Goal: Information Seeking & Learning: Learn about a topic

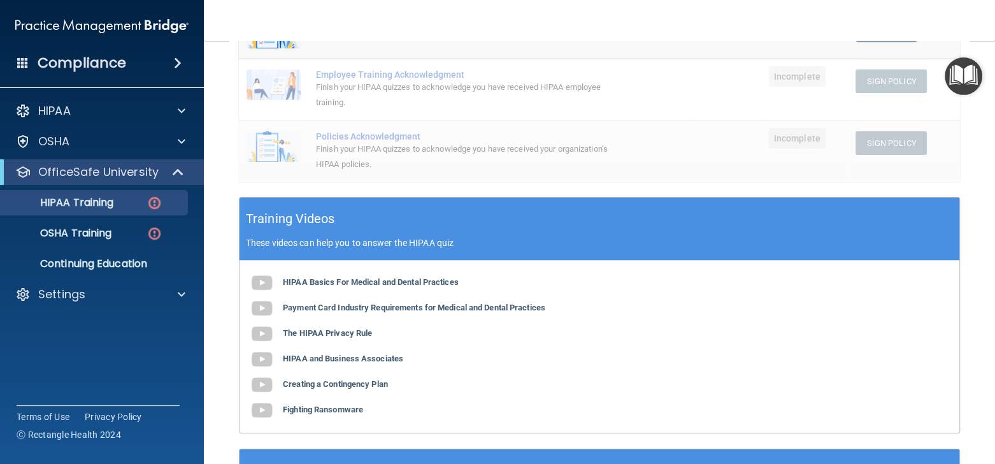
scroll to position [382, 0]
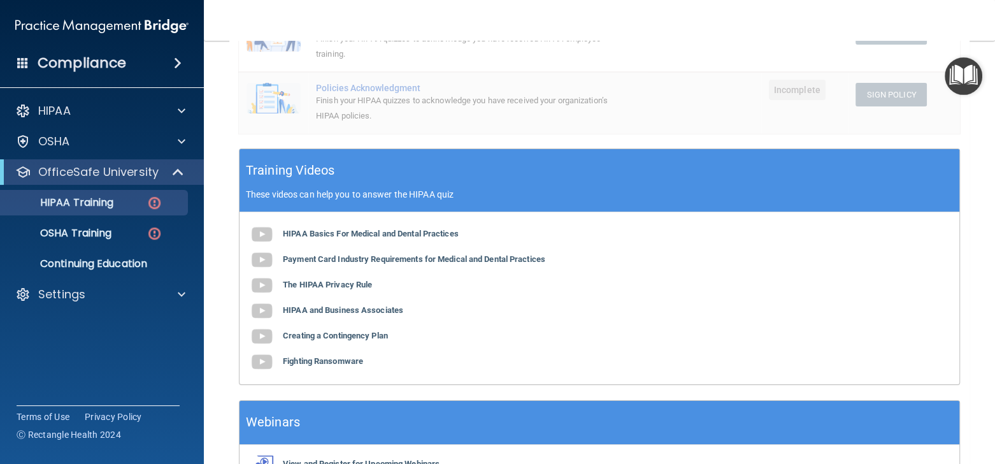
click at [378, 241] on div "HIPAA Basics For Medical and Dental Practices Payment Card Industry Requirement…" at bounding box center [599, 298] width 720 height 172
click at [306, 230] on b "HIPAA Basics For Medical and Dental Practices" at bounding box center [371, 234] width 176 height 10
click at [393, 258] on b "Payment Card Industry Requirements for Medical and Dental Practices" at bounding box center [414, 259] width 262 height 10
click at [358, 285] on b "The HIPAA Privacy Rule" at bounding box center [327, 285] width 89 height 10
click at [368, 311] on b "HIPAA and Business Associates" at bounding box center [343, 310] width 120 height 10
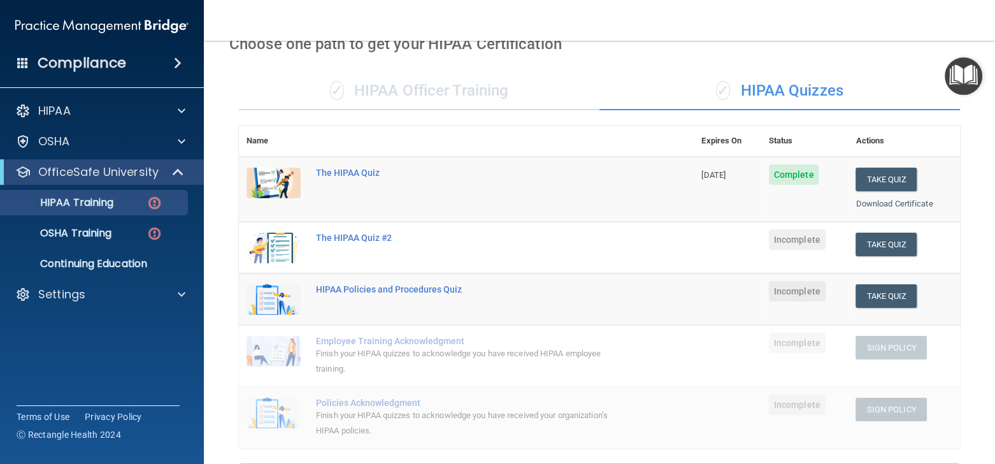
scroll to position [0, 0]
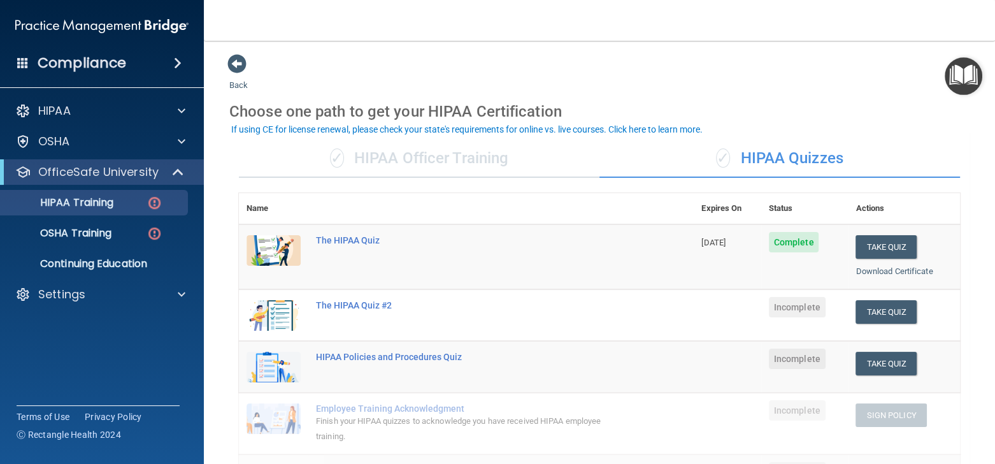
click at [178, 66] on span at bounding box center [178, 62] width 8 height 15
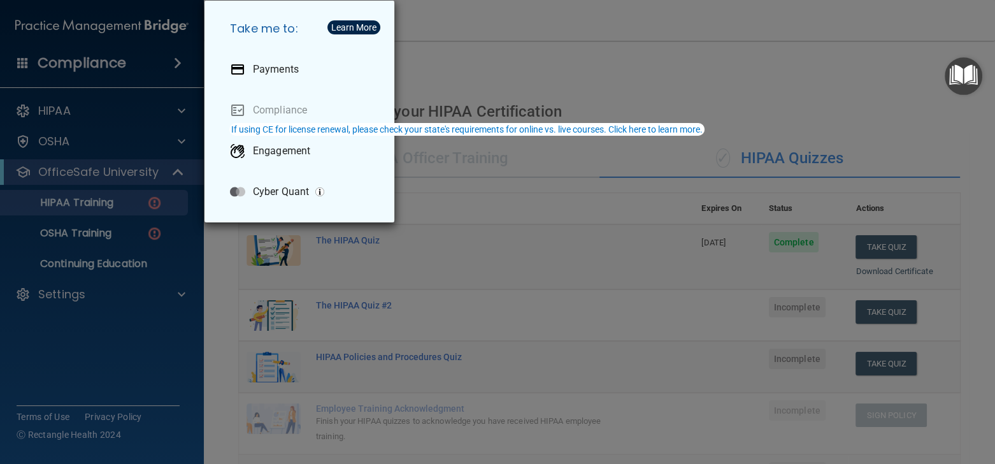
click at [158, 61] on div "Take me to: Payments Compliance Engagement Cyber Quant" at bounding box center [497, 232] width 995 height 464
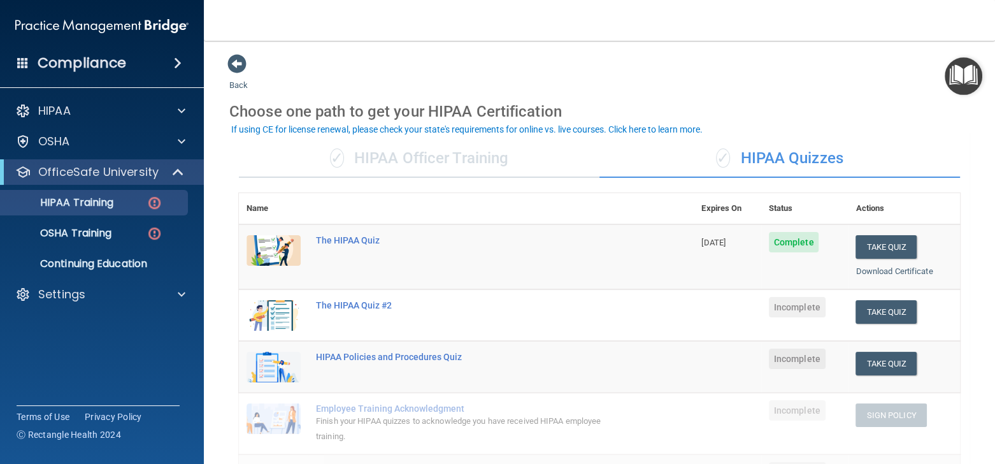
click at [158, 61] on div "Compliance" at bounding box center [102, 63] width 204 height 28
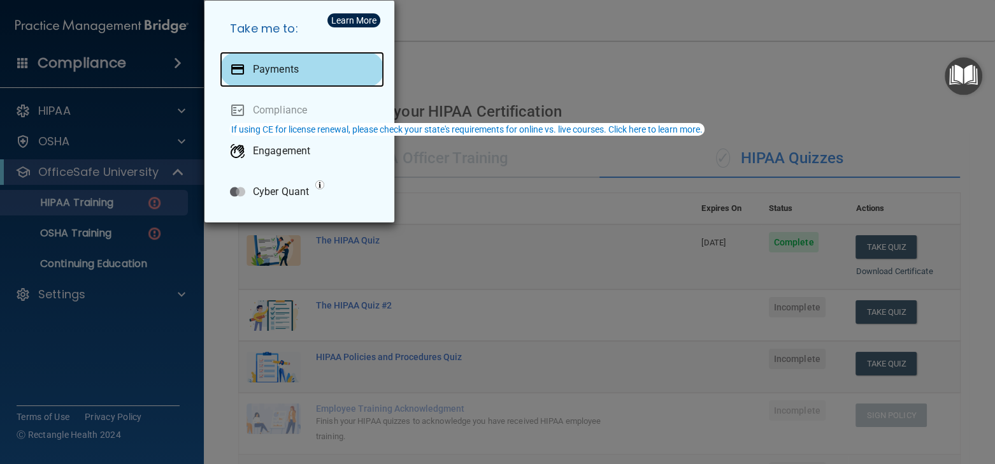
click at [253, 69] on p "Payments" at bounding box center [276, 69] width 46 height 13
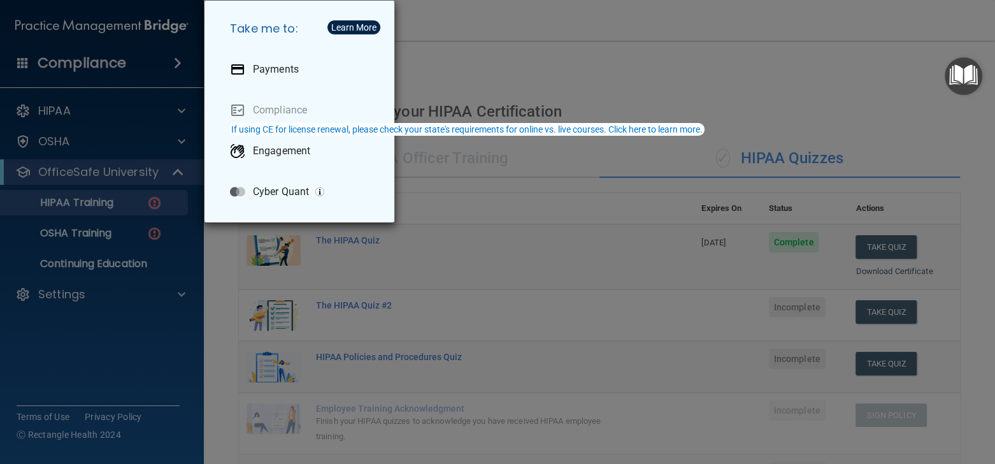
click at [100, 336] on div "Take me to: Payments Compliance Engagement Cyber Quant" at bounding box center [497, 232] width 995 height 464
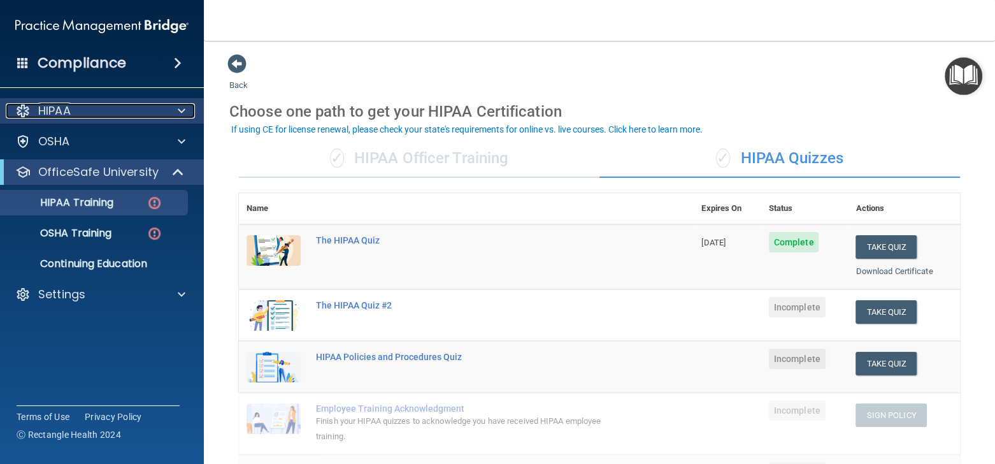
click at [187, 111] on div at bounding box center [180, 110] width 32 height 15
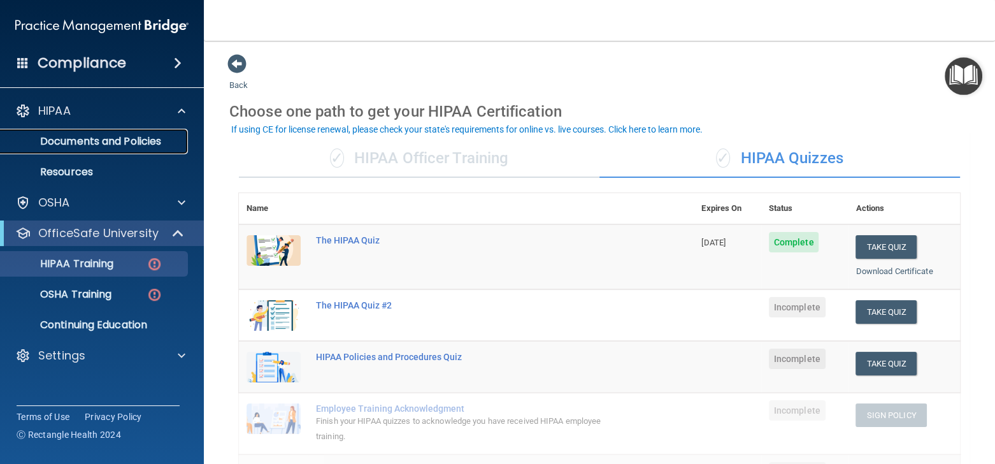
click at [158, 143] on p "Documents and Policies" at bounding box center [95, 141] width 174 height 13
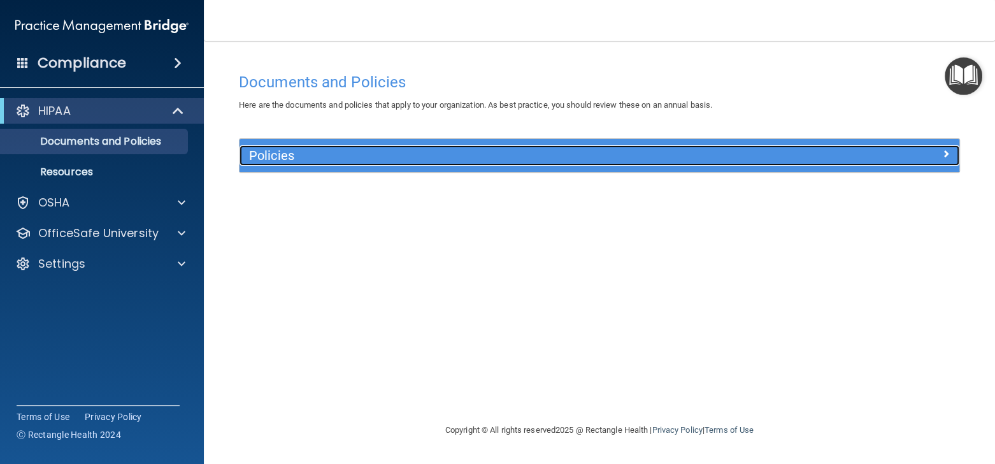
click at [942, 151] on span at bounding box center [946, 153] width 8 height 15
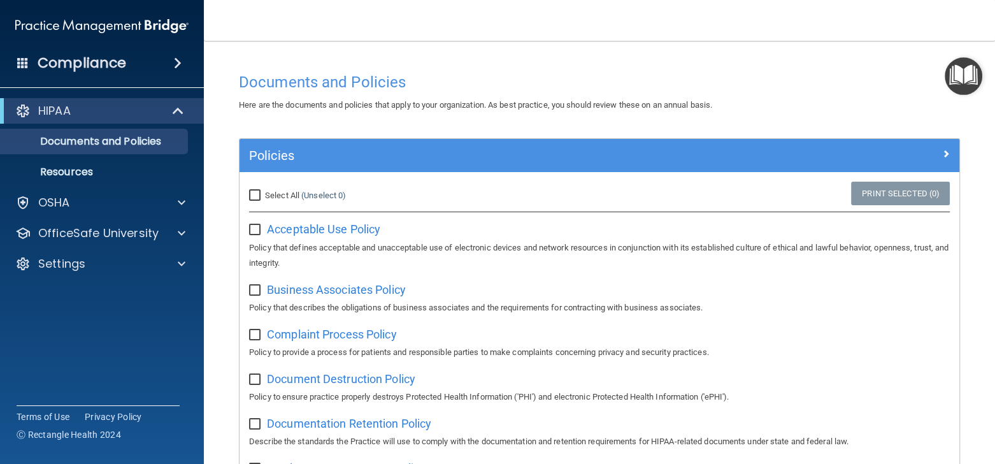
click at [261, 230] on input "checkbox" at bounding box center [256, 230] width 15 height 10
checkbox input "true"
click at [262, 294] on input "checkbox" at bounding box center [256, 290] width 15 height 10
checkbox input "true"
click at [252, 334] on input "checkbox" at bounding box center [256, 335] width 15 height 10
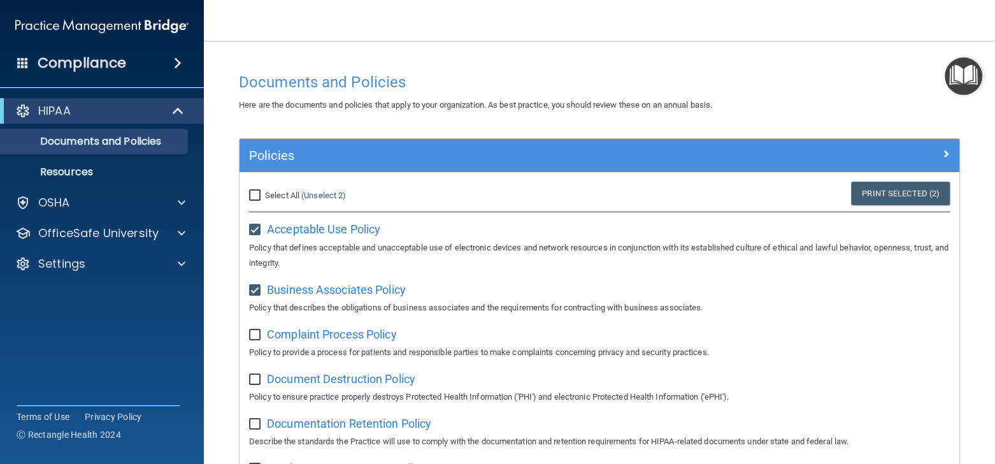
checkbox input "true"
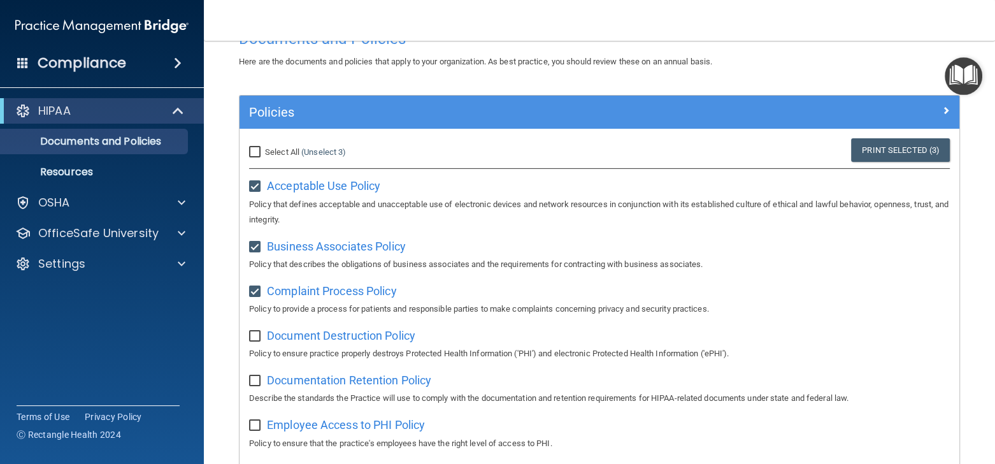
scroll to position [64, 0]
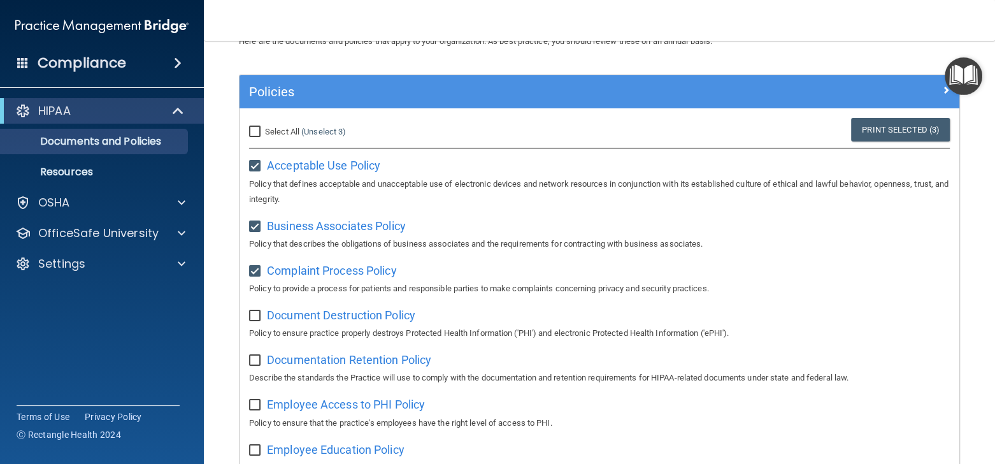
click at [261, 321] on input "checkbox" at bounding box center [256, 316] width 15 height 10
checkbox input "true"
click at [252, 365] on input "checkbox" at bounding box center [256, 360] width 15 height 10
checkbox input "true"
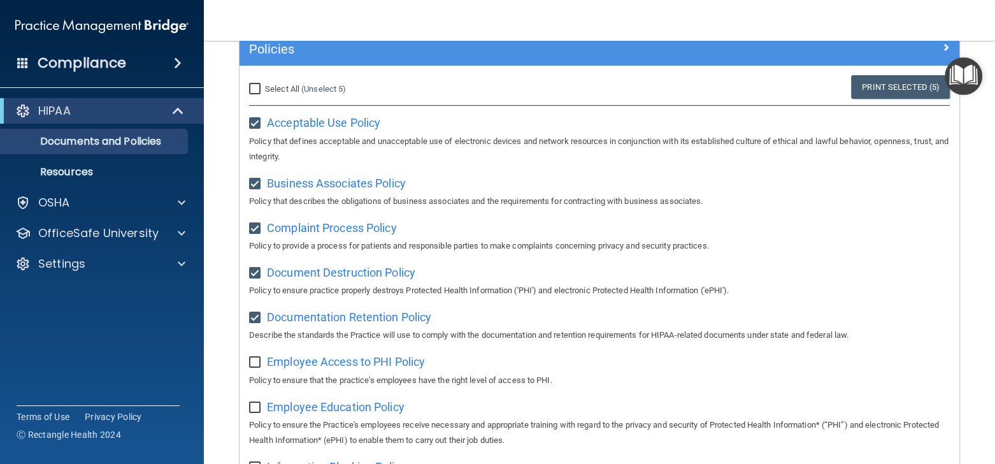
scroll to position [191, 0]
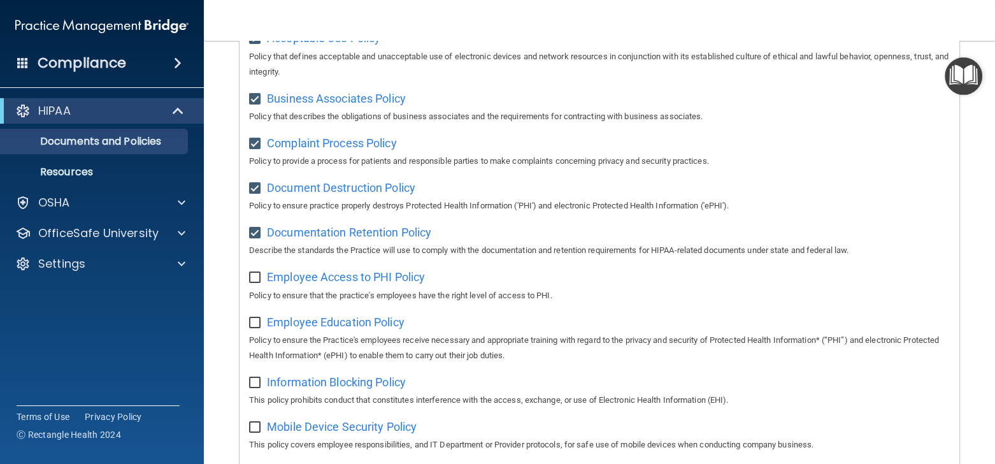
click at [255, 282] on input "checkbox" at bounding box center [256, 278] width 15 height 10
checkbox input "true"
click at [261, 327] on input "checkbox" at bounding box center [256, 323] width 15 height 10
checkbox input "true"
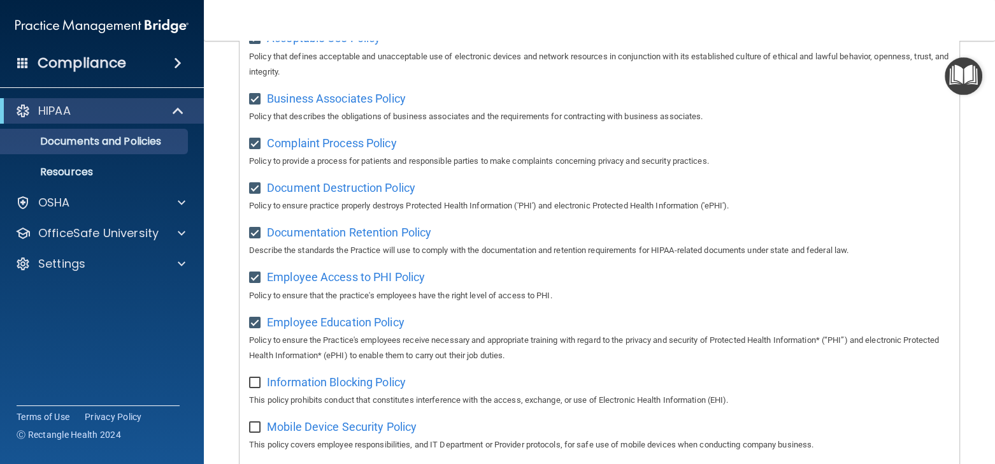
click at [252, 363] on p "Policy to ensure the Practice's employees receive necessary and appropriate tra…" at bounding box center [599, 347] width 701 height 31
click at [254, 383] on input "checkbox" at bounding box center [256, 383] width 15 height 10
checkbox input "true"
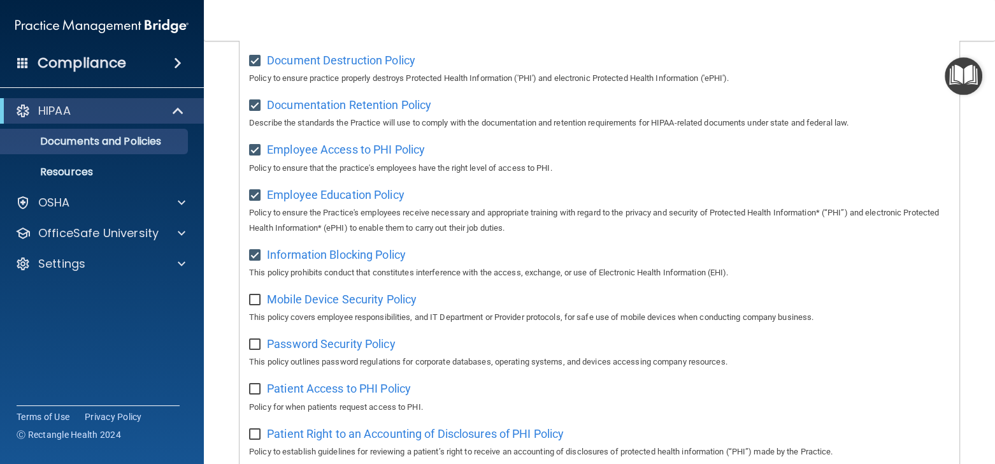
click at [258, 315] on div "Mobile Device Security Policy This policy covers employee responsibilities, and…" at bounding box center [599, 307] width 701 height 36
click at [255, 313] on div "Mobile Device Security Policy This policy covers employee responsibilities, and…" at bounding box center [599, 307] width 701 height 36
drag, startPoint x: 258, startPoint y: 299, endPoint x: 261, endPoint y: 313, distance: 14.2
click at [258, 301] on label at bounding box center [257, 296] width 16 height 15
click at [258, 301] on input "checkbox" at bounding box center [256, 300] width 15 height 10
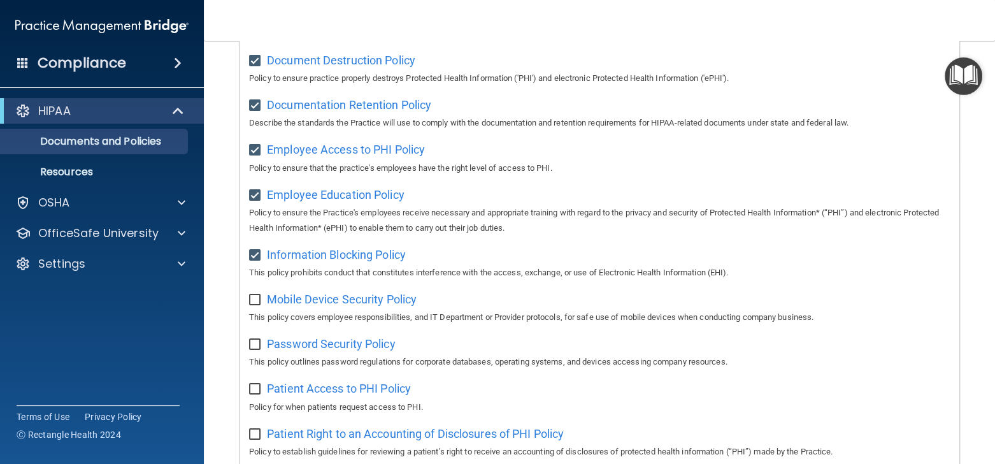
checkbox input "true"
click at [261, 316] on div "Mobile Device Security Policy This policy covers employee responsibilities, and…" at bounding box center [599, 307] width 701 height 36
click at [255, 359] on div "Password Security Policy This policy outlines password regulations for corporat…" at bounding box center [599, 351] width 701 height 36
click at [254, 350] on input "checkbox" at bounding box center [256, 344] width 15 height 10
checkbox input "true"
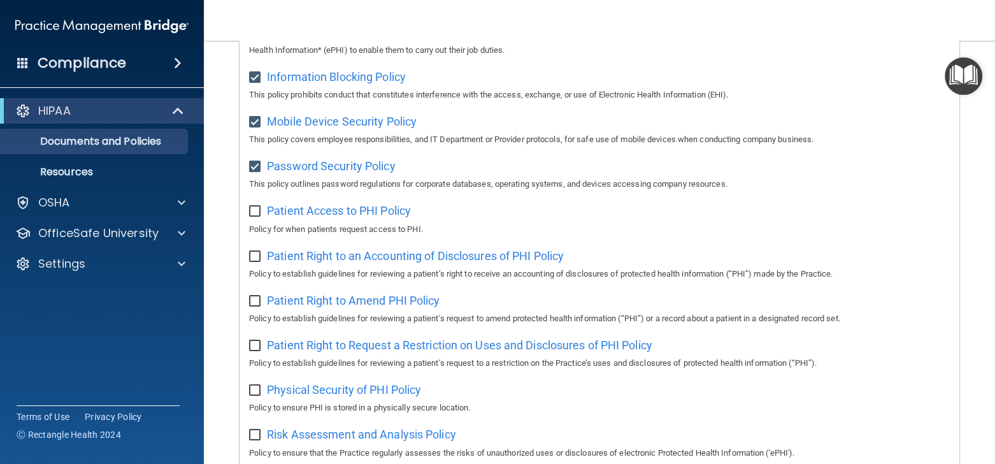
scroll to position [510, 0]
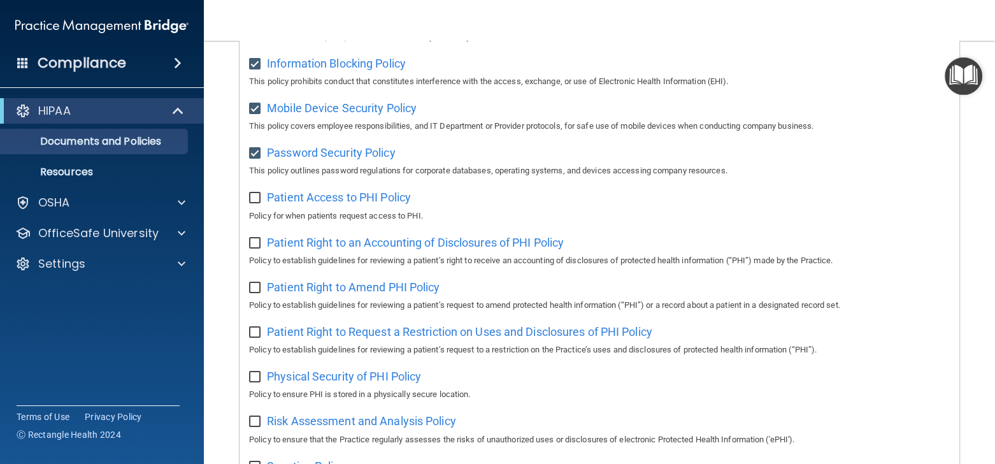
click at [259, 246] on input "checkbox" at bounding box center [256, 243] width 15 height 10
checkbox input "true"
click at [262, 224] on p "Policy for when patients request access to PHI." at bounding box center [599, 215] width 701 height 15
click at [261, 217] on div "Patient Access to PHI Policy Policy for when patients request access to PHI." at bounding box center [599, 205] width 701 height 36
click at [255, 203] on input "checkbox" at bounding box center [256, 198] width 15 height 10
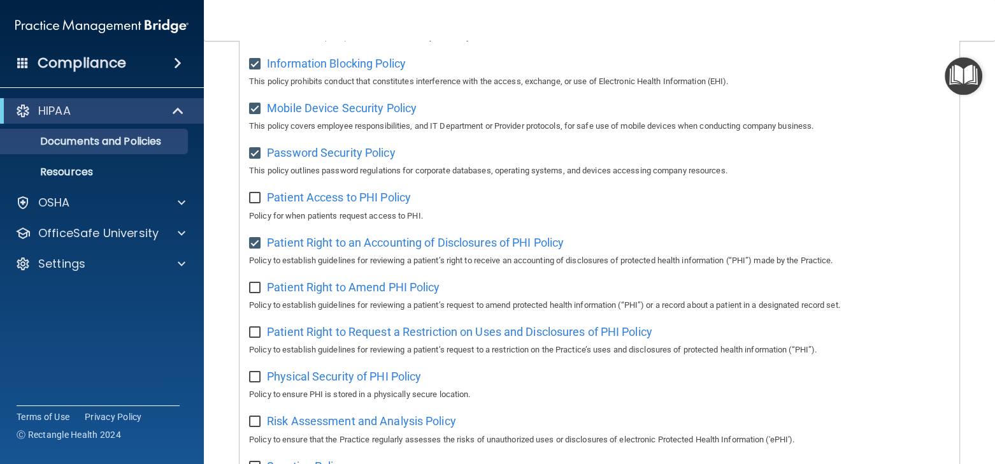
checkbox input "true"
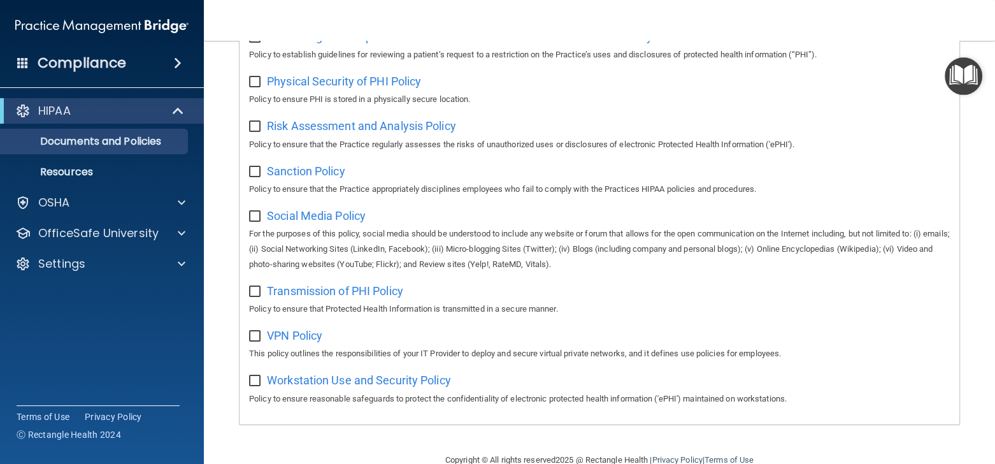
scroll to position [850, 0]
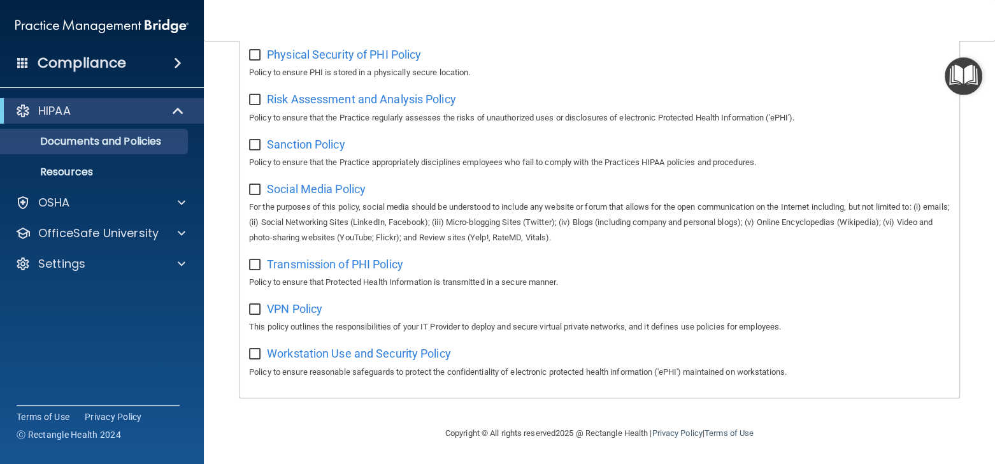
click at [253, 311] on input "checkbox" at bounding box center [256, 309] width 15 height 10
checkbox input "true"
click at [168, 238] on div at bounding box center [180, 232] width 32 height 15
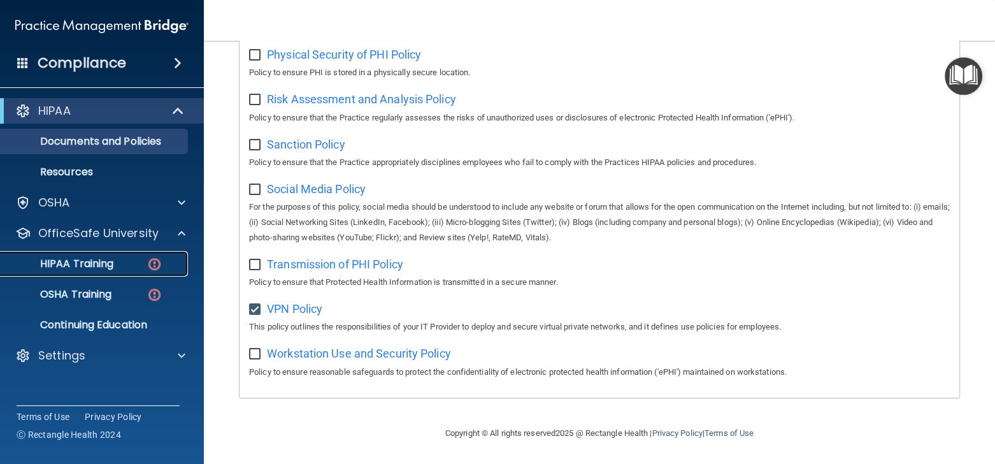
click at [116, 255] on link "HIPAA Training" at bounding box center [87, 263] width 201 height 25
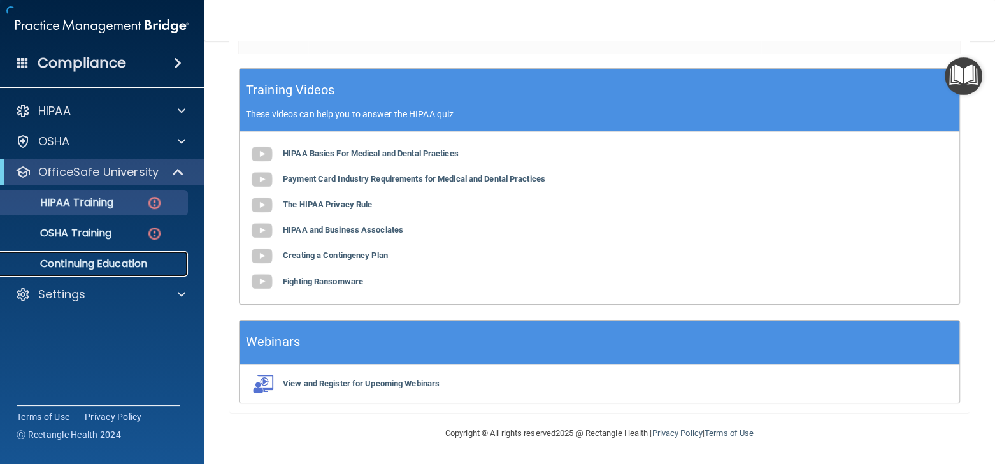
click at [122, 261] on p "Continuing Education" at bounding box center [95, 263] width 174 height 13
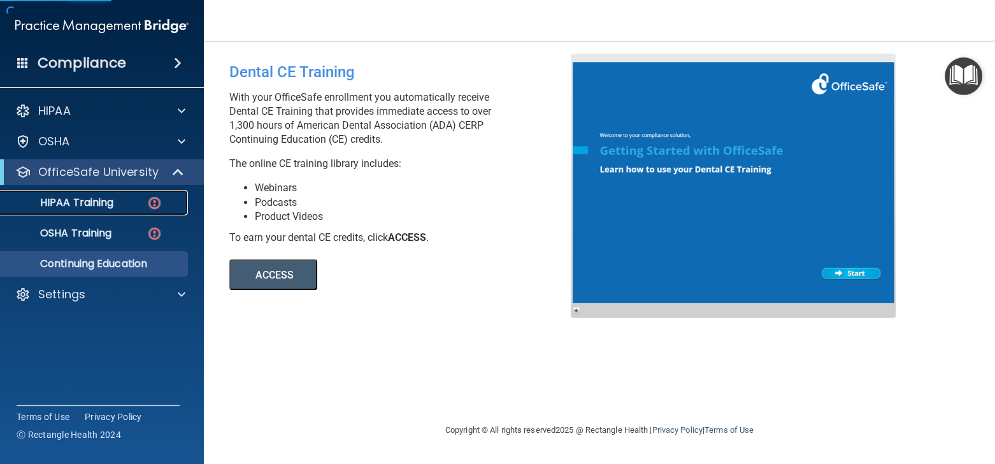
click at [140, 203] on div "HIPAA Training" at bounding box center [95, 202] width 174 height 13
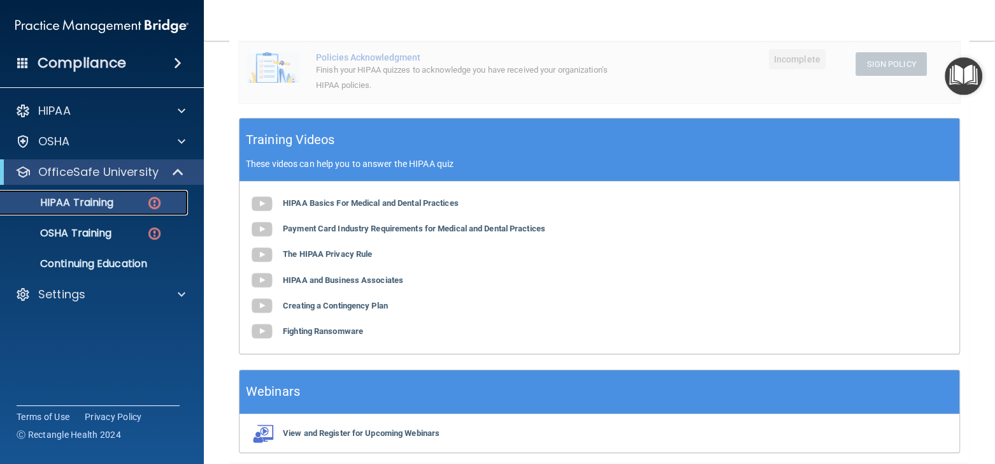
scroll to position [462, 0]
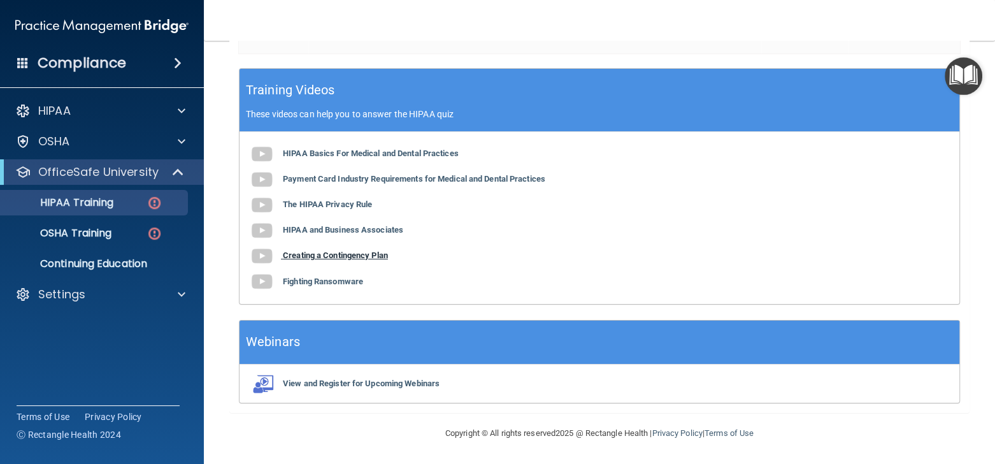
click at [360, 256] on b "Creating a Contingency Plan" at bounding box center [335, 255] width 105 height 10
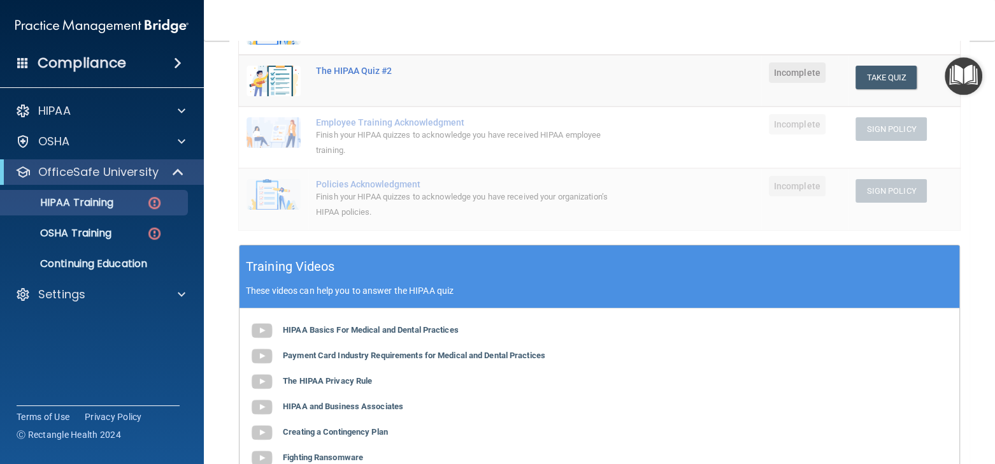
scroll to position [446, 0]
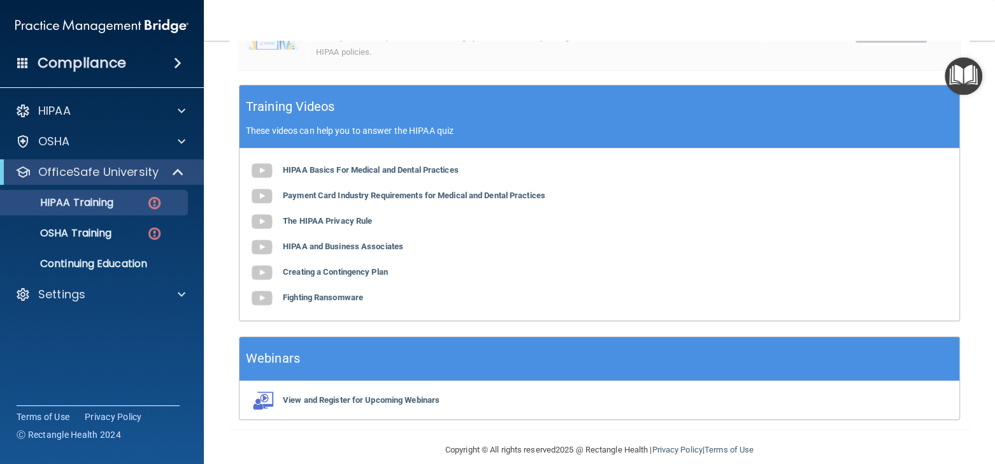
click at [352, 306] on div "HIPAA Basics For Medical and Dental Practices Payment Card Industry Requirement…" at bounding box center [599, 234] width 720 height 172
click at [358, 297] on b "Fighting Ransomware" at bounding box center [323, 297] width 80 height 10
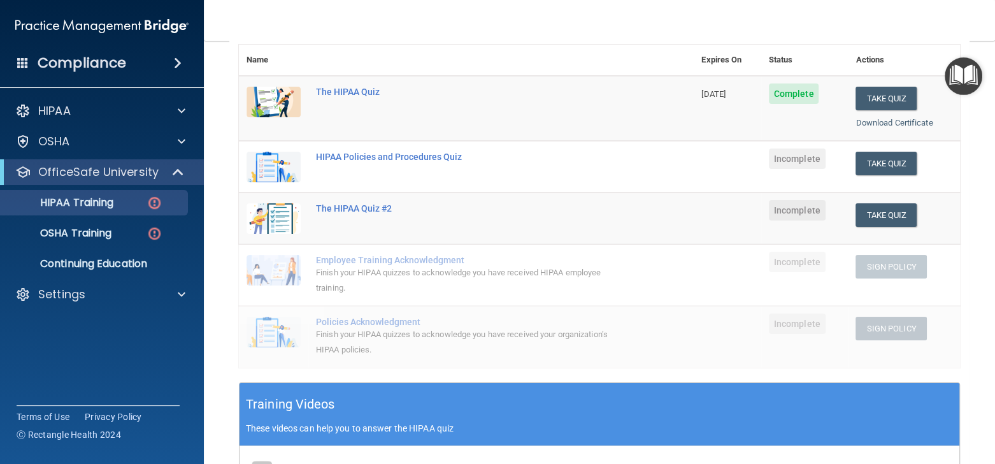
scroll to position [146, 0]
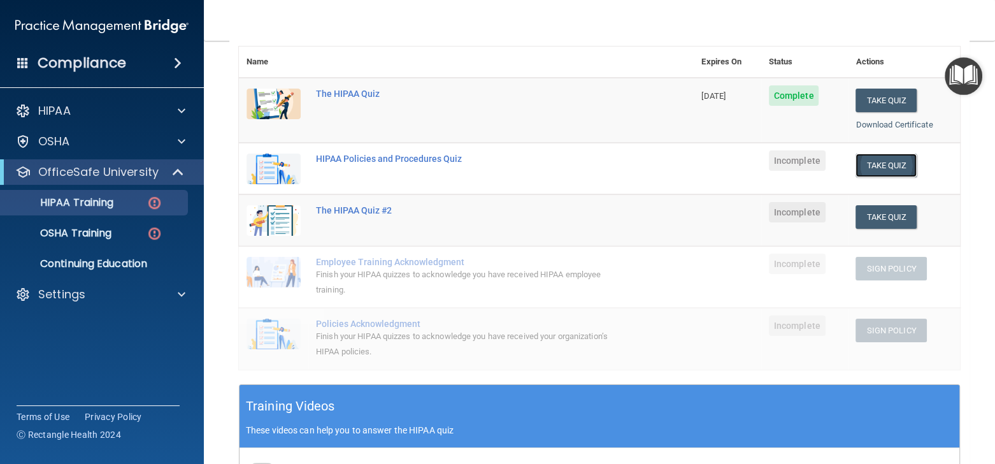
click at [869, 166] on button "Take Quiz" at bounding box center [885, 165] width 61 height 24
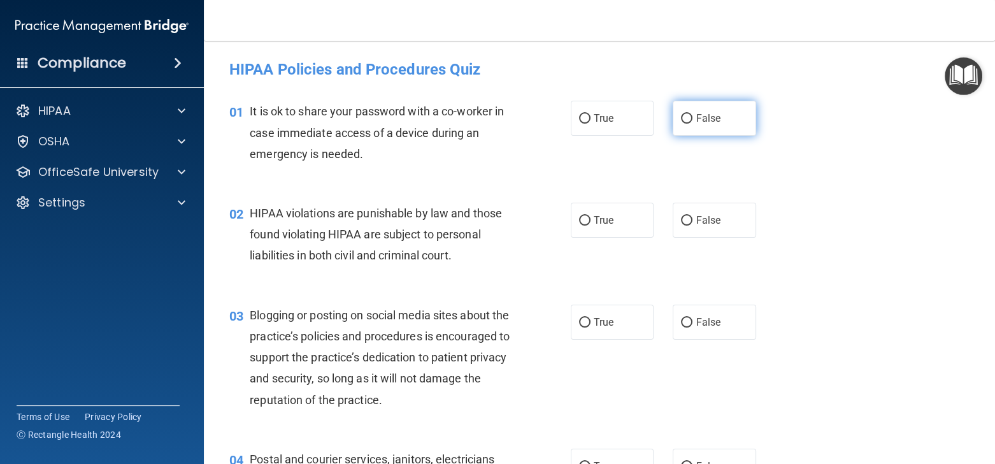
click at [696, 120] on span "False" at bounding box center [708, 118] width 25 height 12
click at [692, 120] on input "False" at bounding box center [686, 119] width 11 height 10
radio input "true"
click at [594, 212] on label "True" at bounding box center [612, 220] width 83 height 35
click at [590, 216] on input "True" at bounding box center [584, 221] width 11 height 10
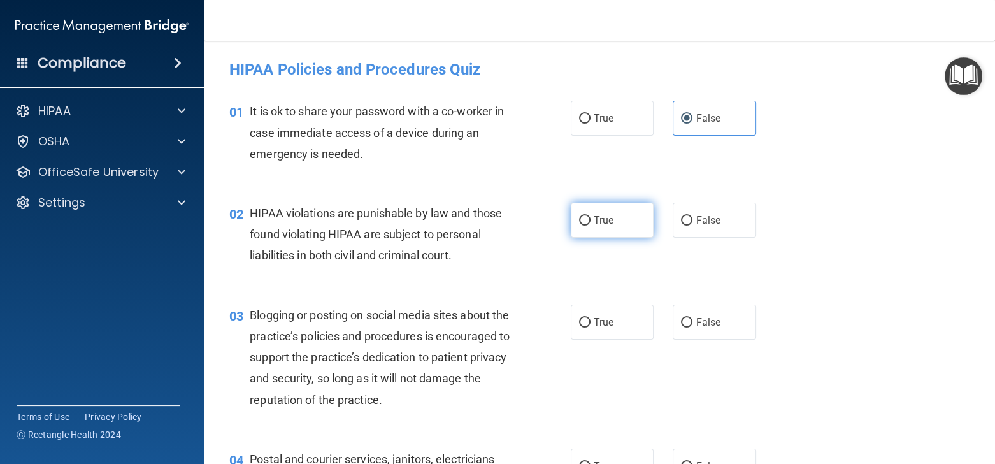
radio input "true"
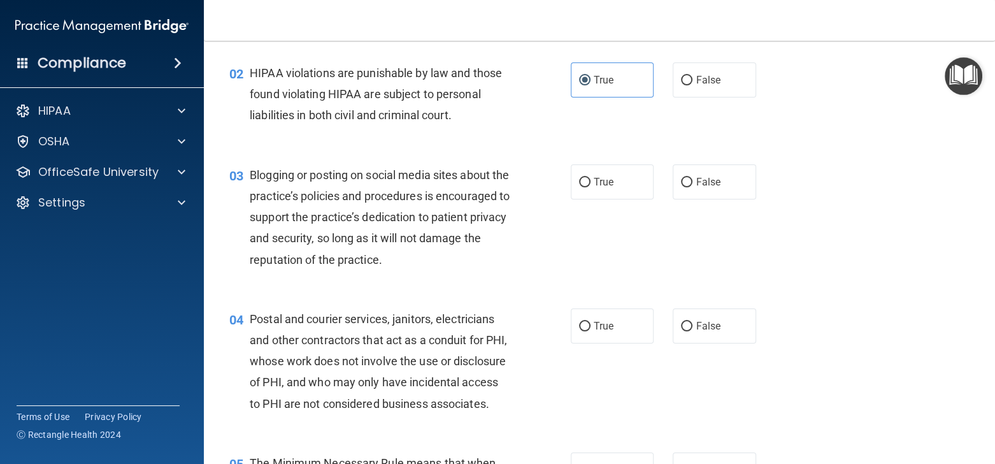
scroll to position [158, 0]
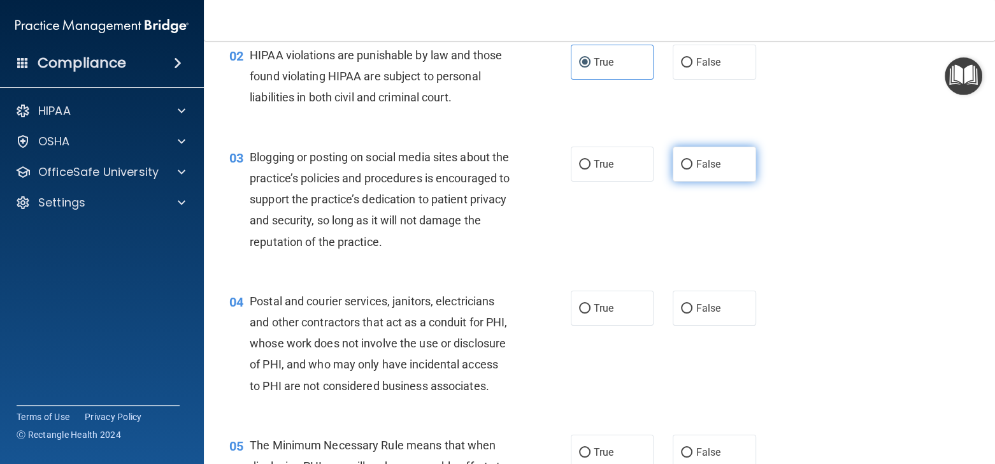
click at [697, 168] on span "False" at bounding box center [708, 164] width 25 height 12
click at [692, 168] on input "False" at bounding box center [686, 165] width 11 height 10
radio input "true"
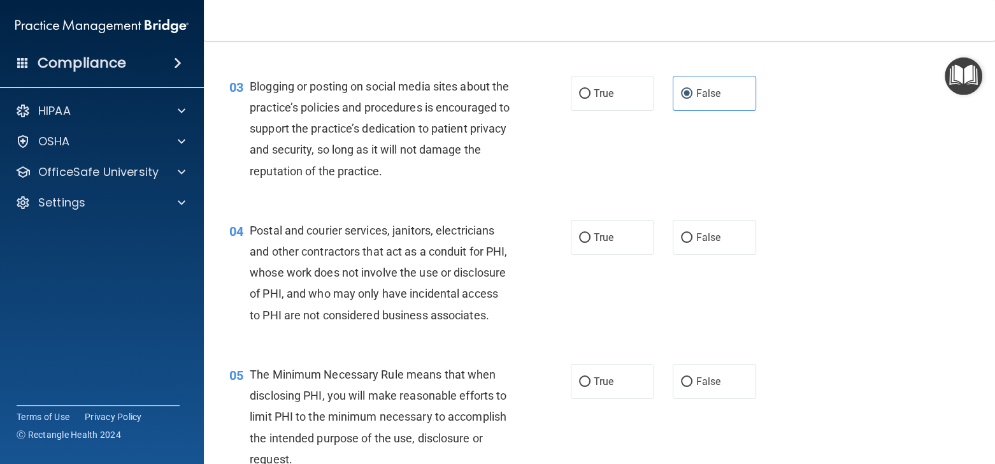
scroll to position [223, 0]
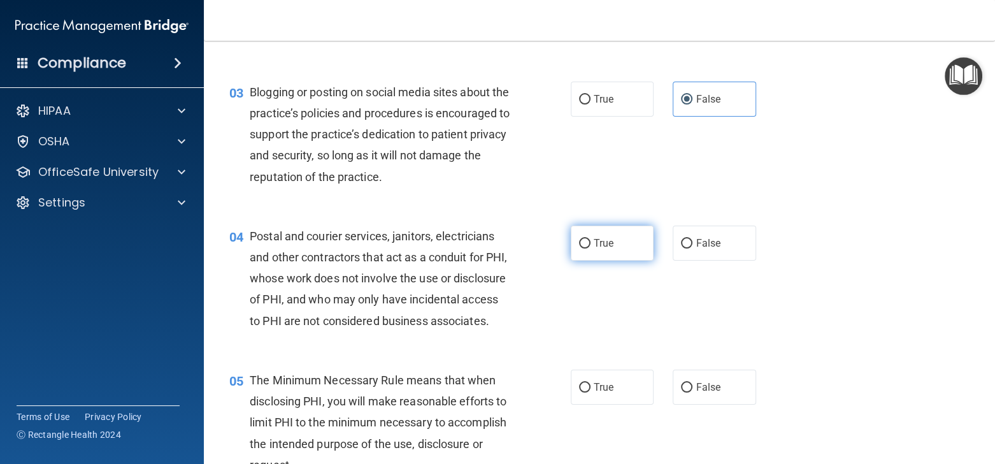
click at [591, 255] on label "True" at bounding box center [612, 242] width 83 height 35
click at [590, 248] on input "True" at bounding box center [584, 244] width 11 height 10
radio input "true"
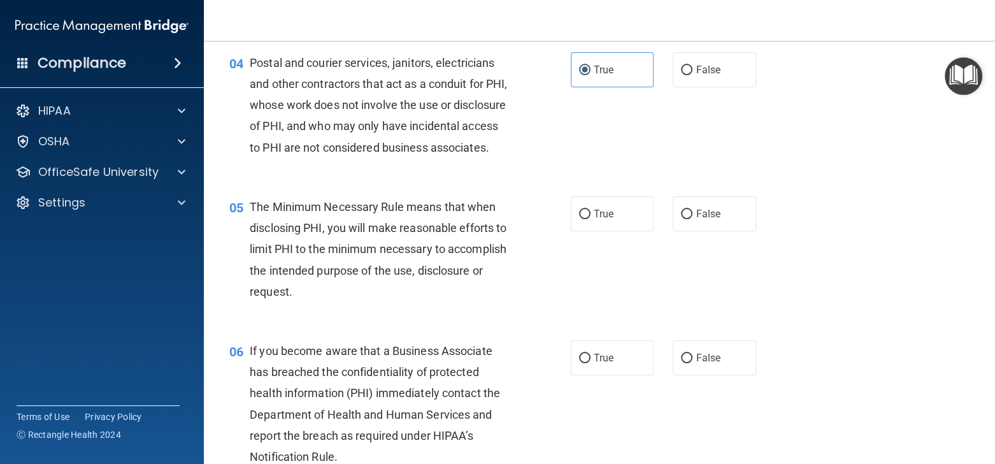
scroll to position [439, 0]
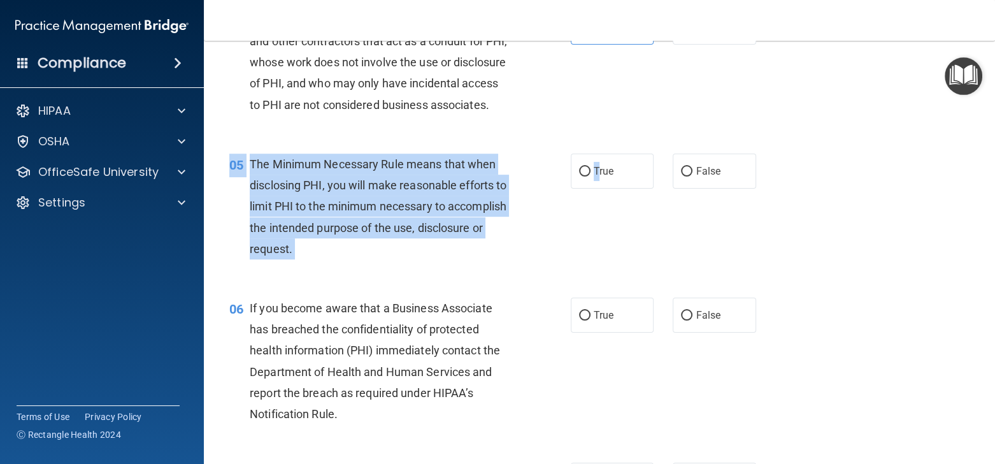
click at [597, 216] on div "05 The Minimum Necessary Rule means that when disclosing PHI, you will make rea…" at bounding box center [599, 210] width 759 height 144
drag, startPoint x: 597, startPoint y: 215, endPoint x: 585, endPoint y: 196, distance: 22.8
click at [585, 189] on label "True" at bounding box center [612, 170] width 83 height 35
click at [582, 176] on input "True" at bounding box center [584, 172] width 11 height 10
radio input "true"
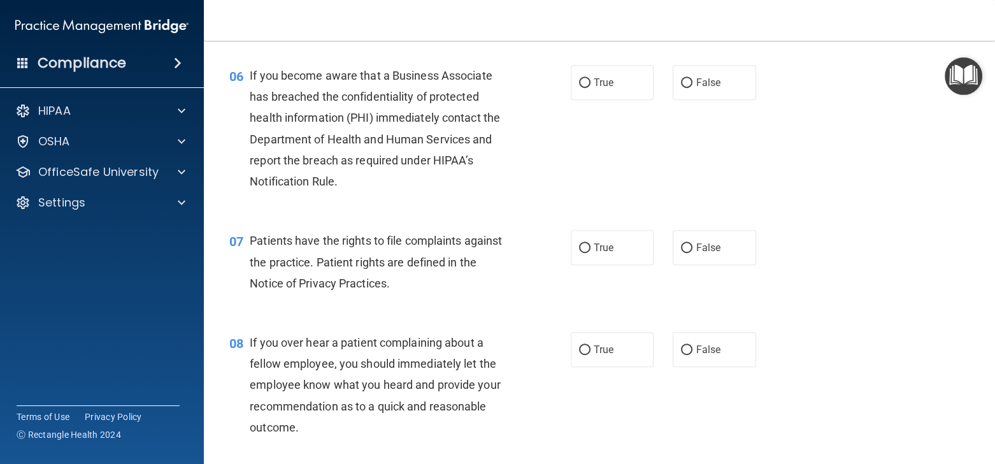
scroll to position [694, 0]
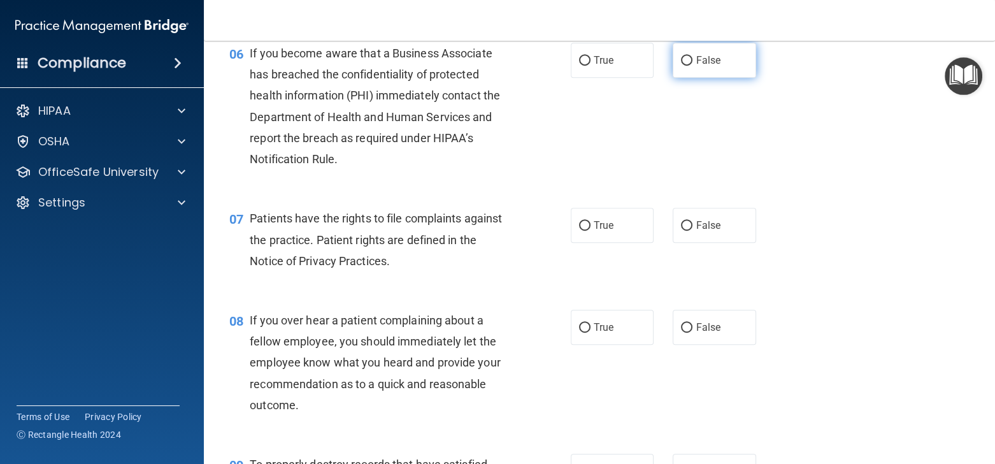
click at [681, 66] on input "False" at bounding box center [686, 61] width 11 height 10
radio input "true"
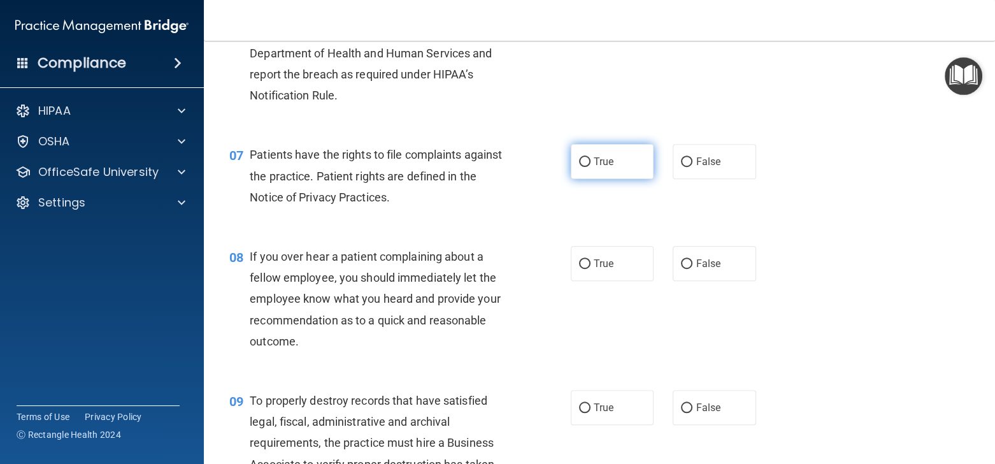
click at [617, 179] on label "True" at bounding box center [612, 161] width 83 height 35
click at [590, 167] on input "True" at bounding box center [584, 162] width 11 height 10
radio input "true"
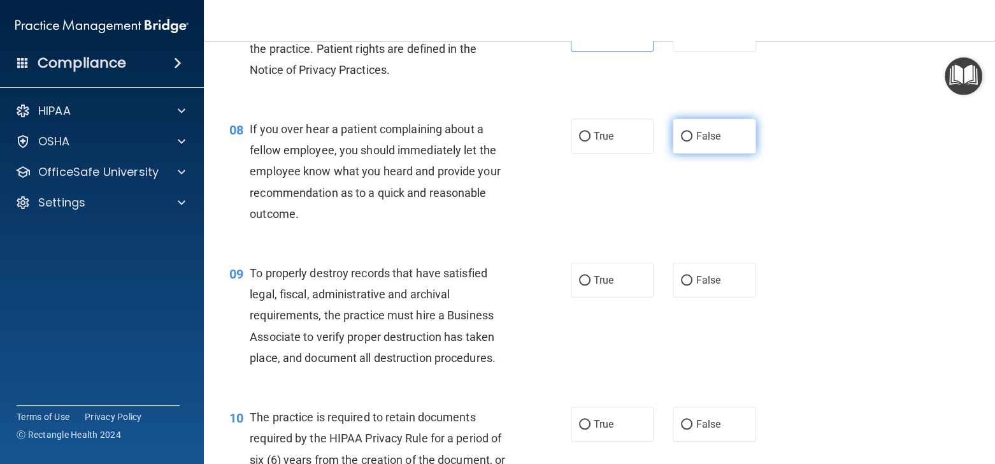
click at [696, 142] on span "False" at bounding box center [708, 136] width 25 height 12
click at [691, 141] on input "False" at bounding box center [686, 137] width 11 height 10
radio input "true"
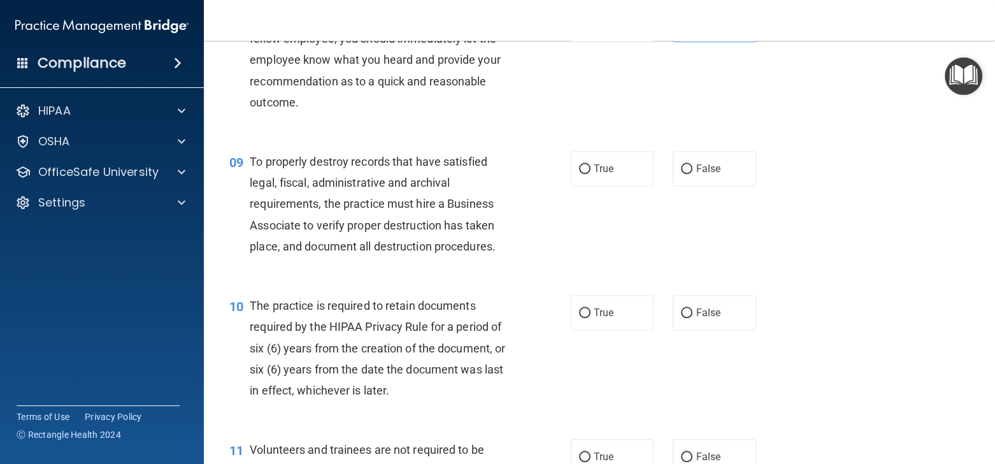
scroll to position [1076, 0]
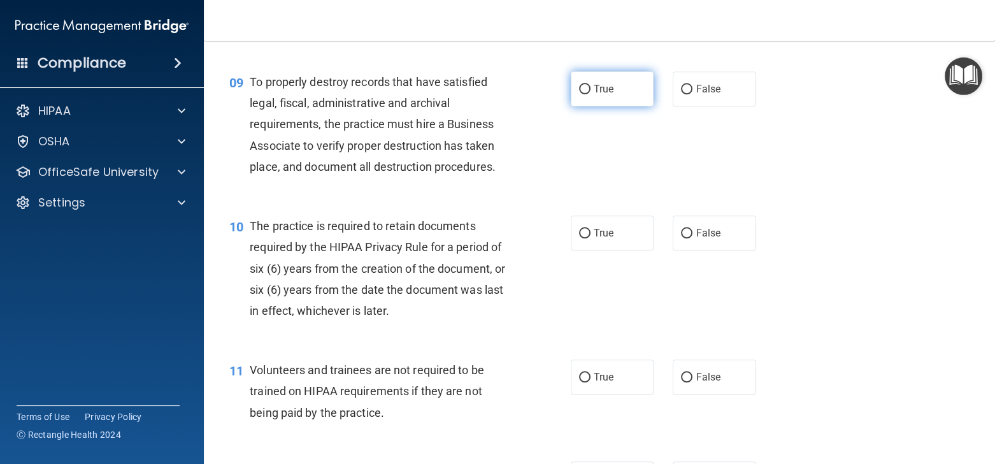
click at [571, 106] on label "True" at bounding box center [612, 88] width 83 height 35
click at [579, 94] on input "True" at bounding box center [584, 90] width 11 height 10
radio input "true"
click at [585, 106] on label "True" at bounding box center [612, 88] width 83 height 35
click at [585, 94] on input "True" at bounding box center [584, 90] width 11 height 10
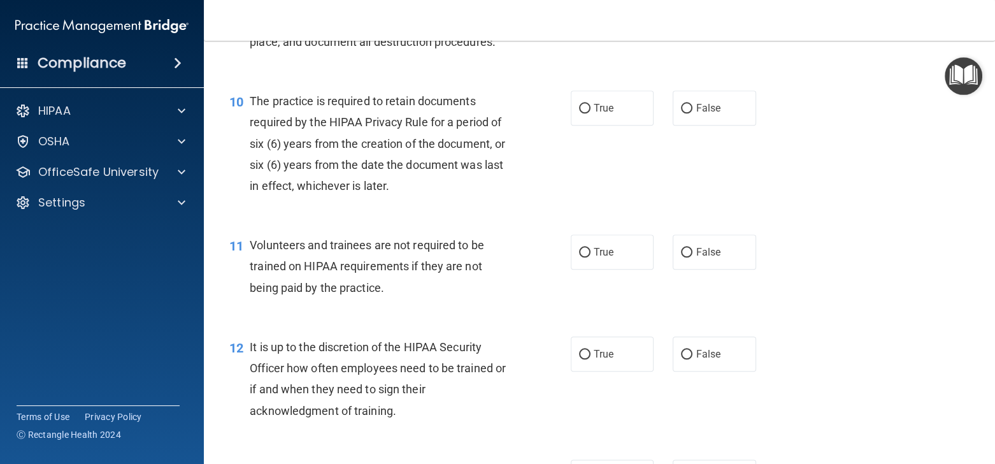
scroll to position [1267, 0]
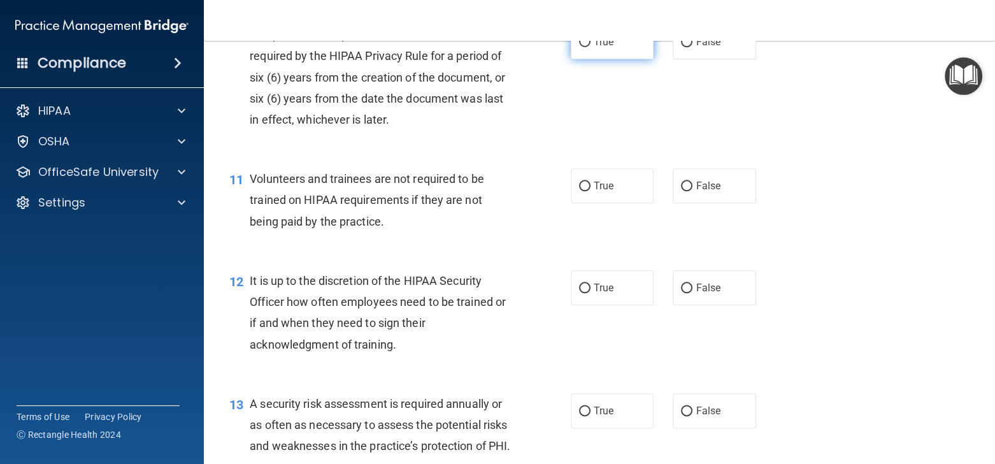
click at [610, 59] on label "True" at bounding box center [612, 41] width 83 height 35
click at [590, 47] on input "True" at bounding box center [584, 43] width 11 height 10
radio input "true"
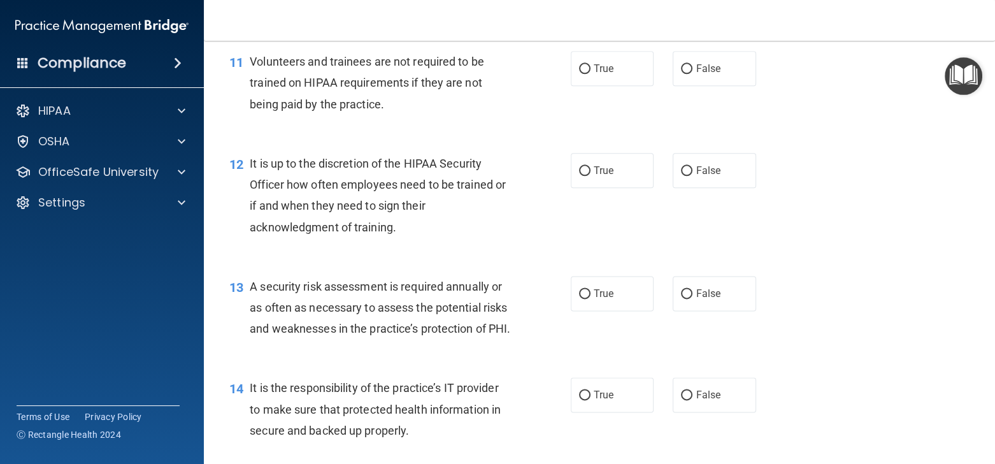
scroll to position [1394, 0]
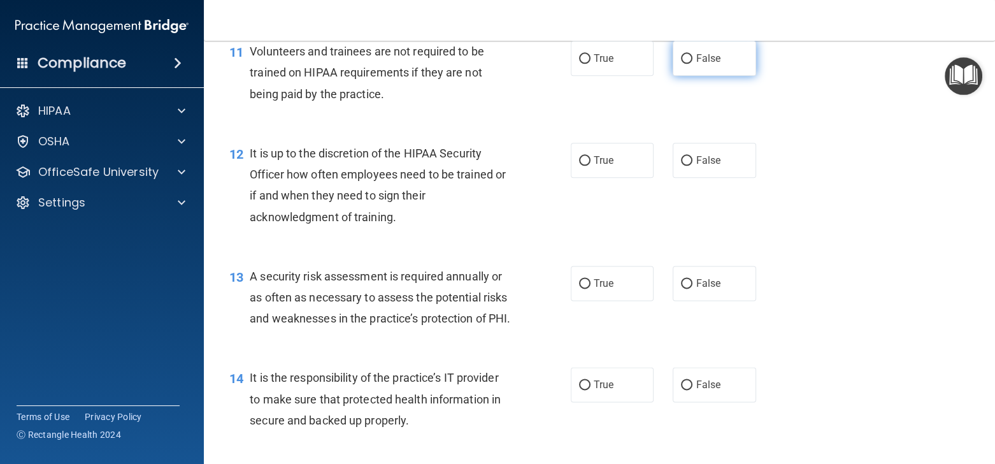
click at [696, 64] on span "False" at bounding box center [708, 58] width 25 height 12
click at [692, 64] on input "False" at bounding box center [686, 59] width 11 height 10
radio input "true"
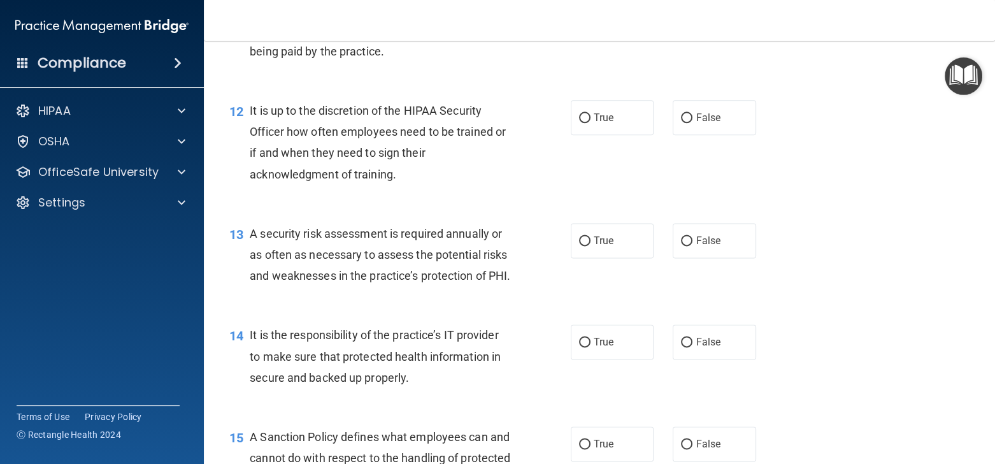
scroll to position [1458, 0]
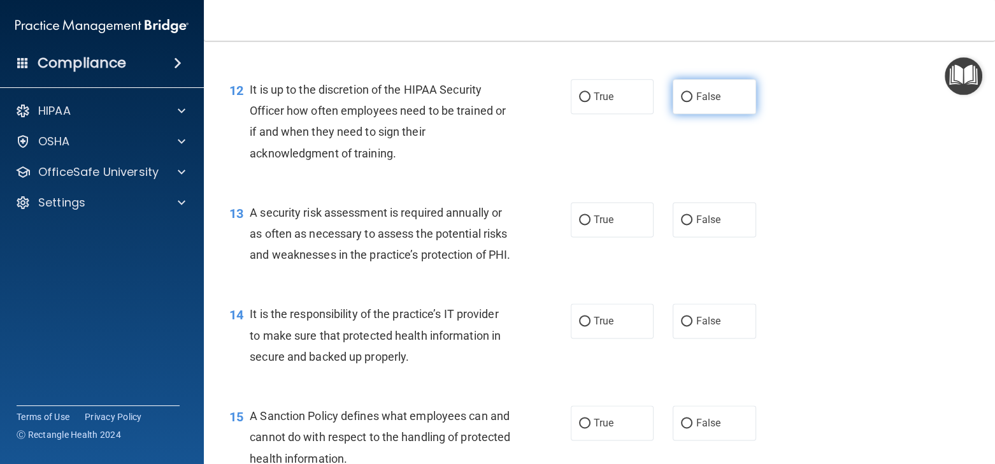
click at [685, 114] on label "False" at bounding box center [714, 96] width 83 height 35
click at [685, 102] on input "False" at bounding box center [686, 97] width 11 height 10
radio input "true"
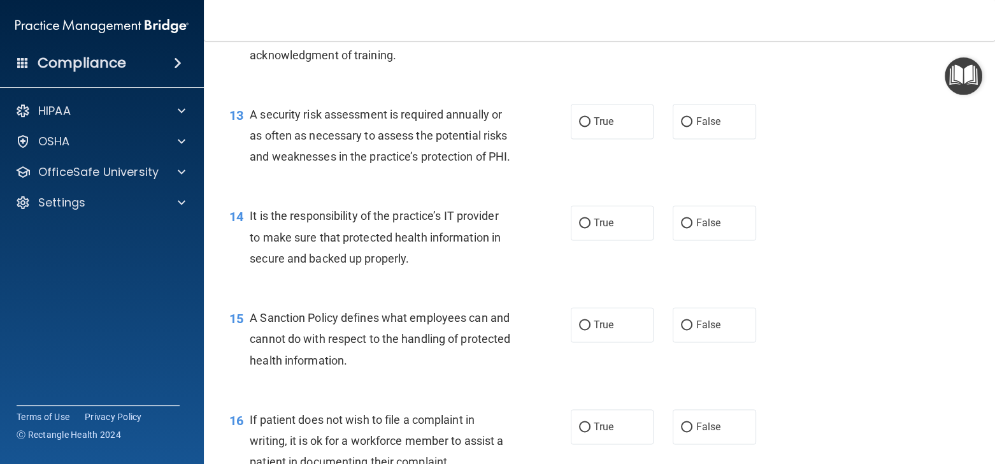
scroll to position [1585, 0]
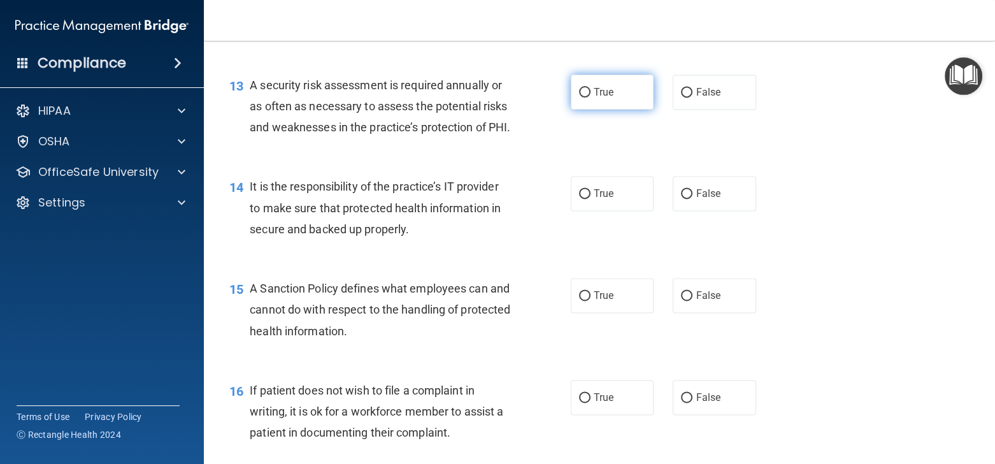
click at [610, 110] on label "True" at bounding box center [612, 92] width 83 height 35
click at [590, 97] on input "True" at bounding box center [584, 93] width 11 height 10
radio input "true"
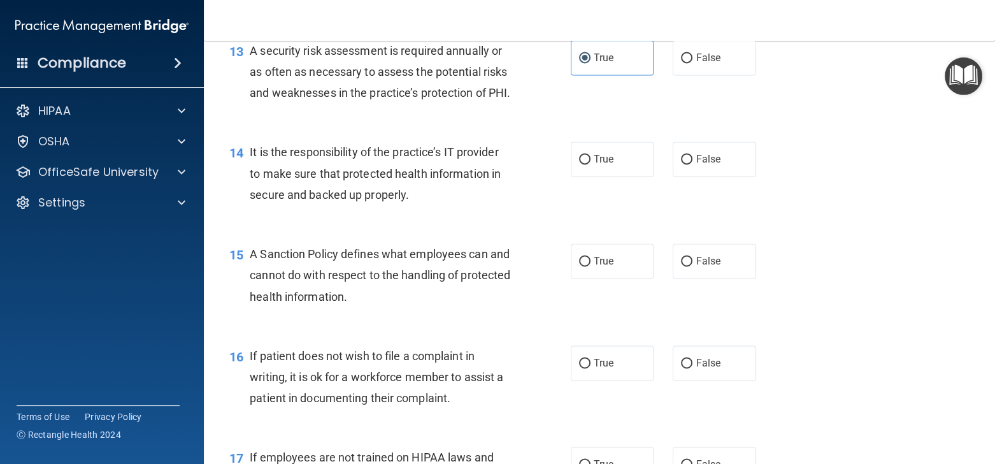
scroll to position [1649, 0]
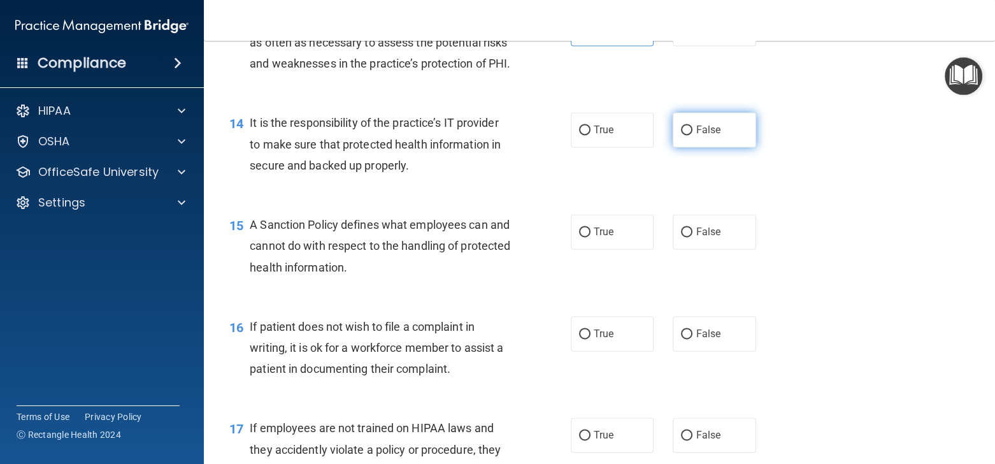
click at [689, 147] on label "False" at bounding box center [714, 129] width 83 height 35
click at [689, 135] on input "False" at bounding box center [686, 130] width 11 height 10
radio input "true"
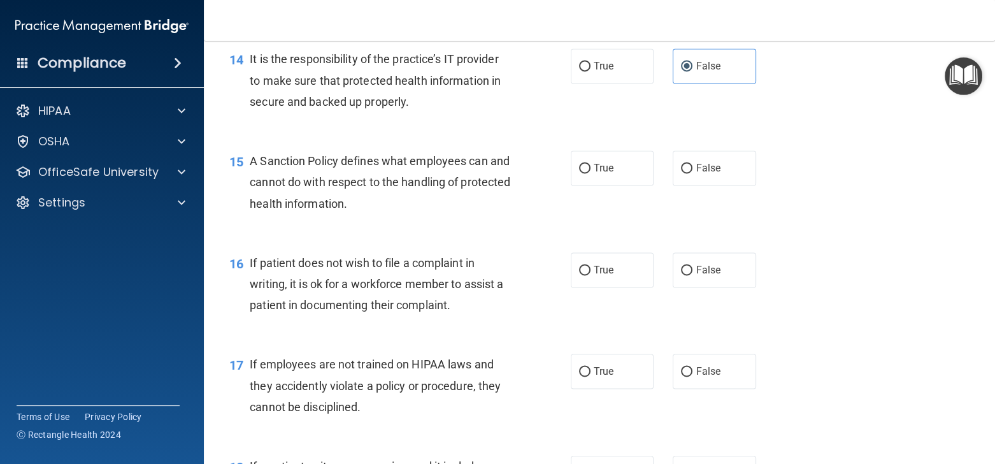
scroll to position [1776, 0]
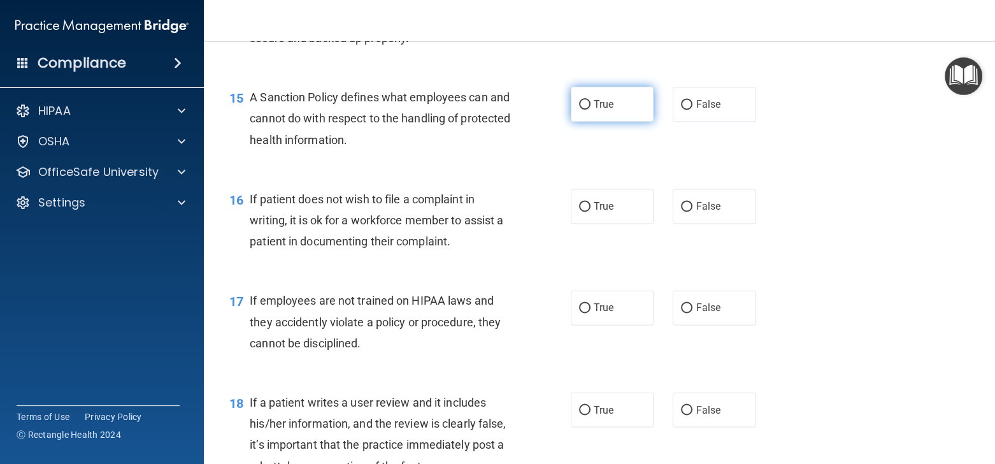
click at [583, 122] on label "True" at bounding box center [612, 104] width 83 height 35
click at [583, 110] on input "True" at bounding box center [584, 105] width 11 height 10
radio input "true"
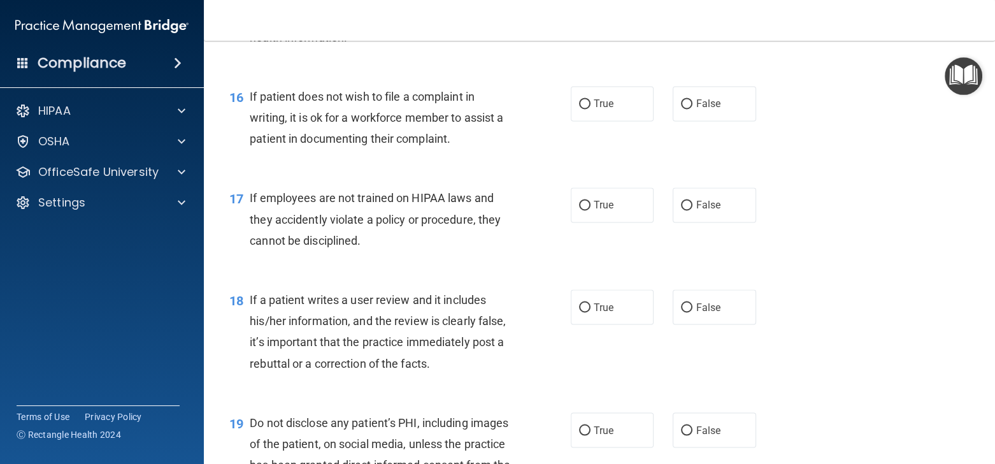
scroll to position [1904, 0]
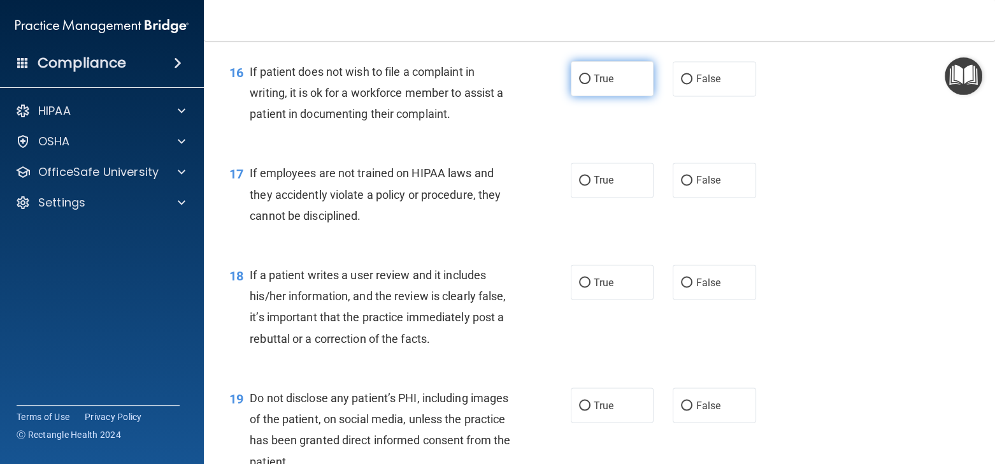
click at [598, 85] on span "True" at bounding box center [604, 79] width 20 height 12
click at [590, 84] on input "True" at bounding box center [584, 80] width 11 height 10
radio input "true"
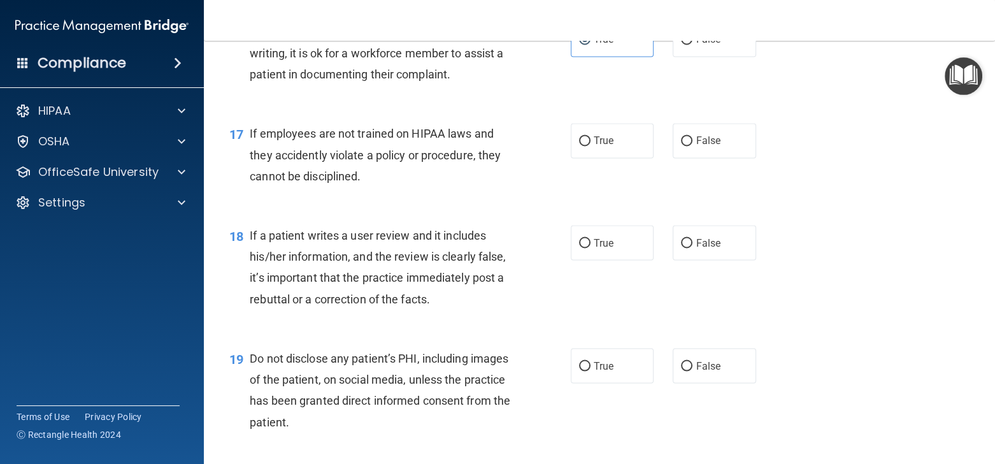
scroll to position [2031, 0]
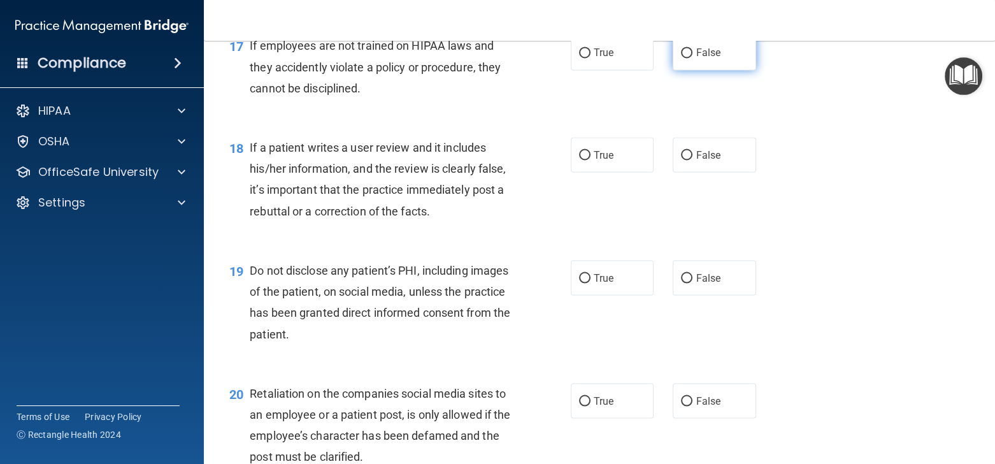
click at [681, 58] on input "False" at bounding box center [686, 53] width 11 height 10
radio input "true"
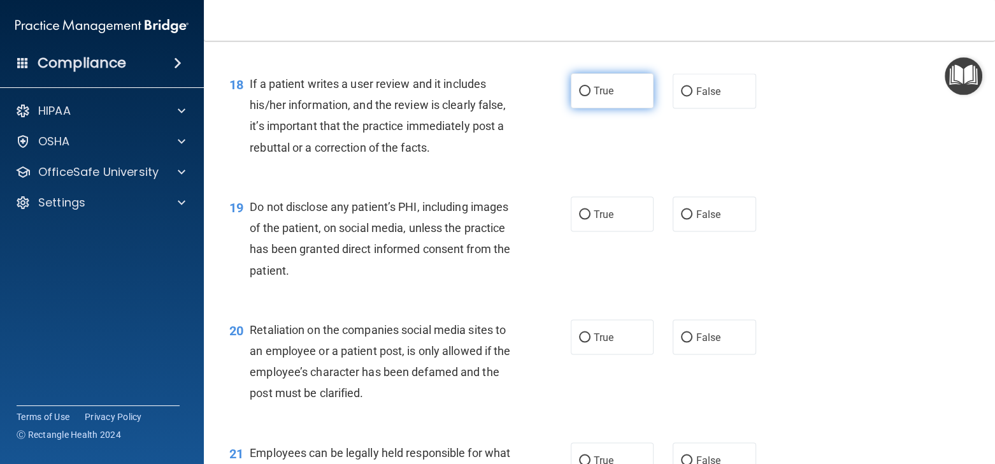
scroll to position [2159, 0]
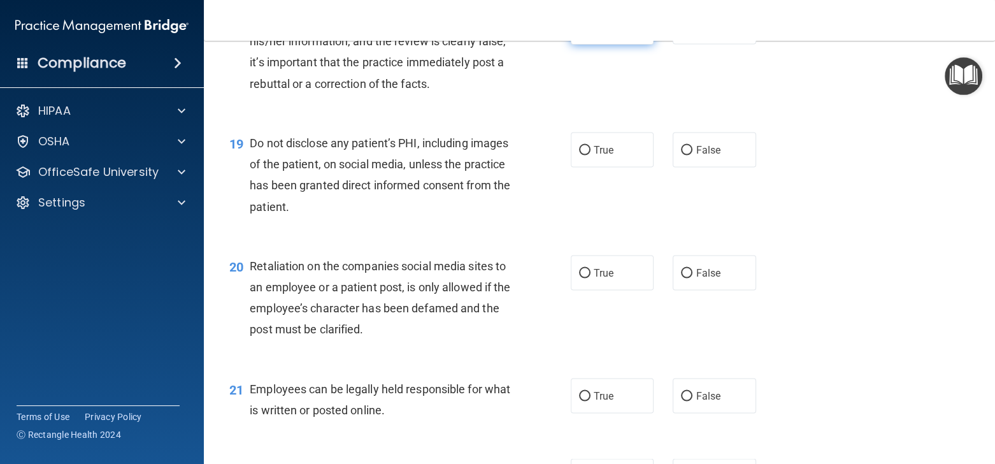
click at [594, 33] on span "True" at bounding box center [604, 27] width 20 height 12
click at [589, 32] on input "True" at bounding box center [584, 28] width 11 height 10
radio input "true"
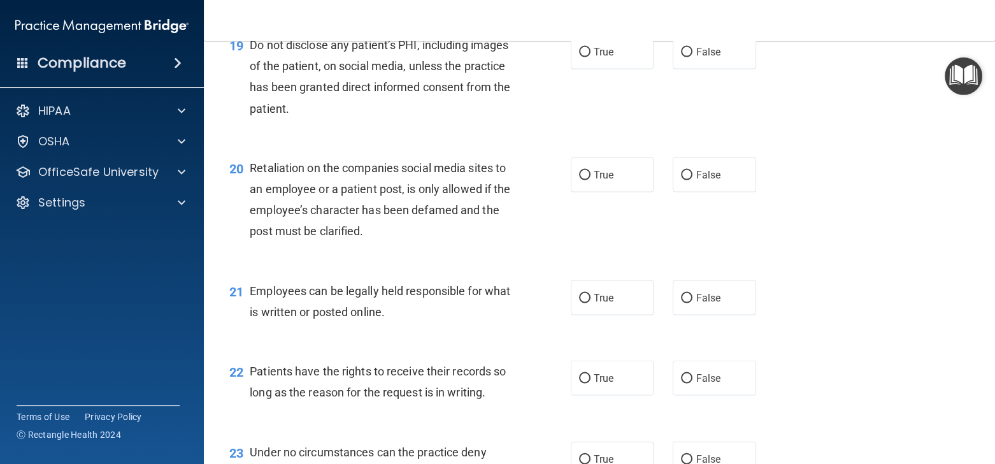
scroll to position [2286, 0]
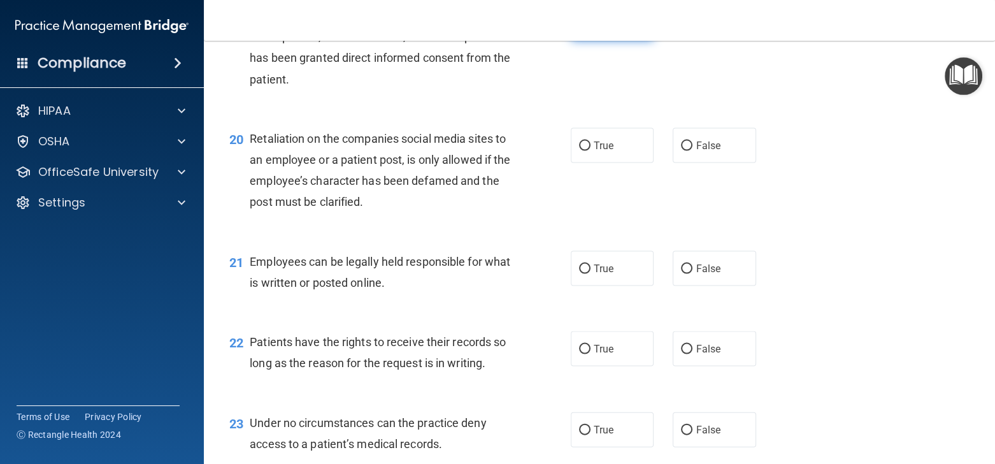
click at [618, 40] on label "True" at bounding box center [612, 22] width 83 height 35
click at [590, 28] on input "True" at bounding box center [584, 23] width 11 height 10
radio input "true"
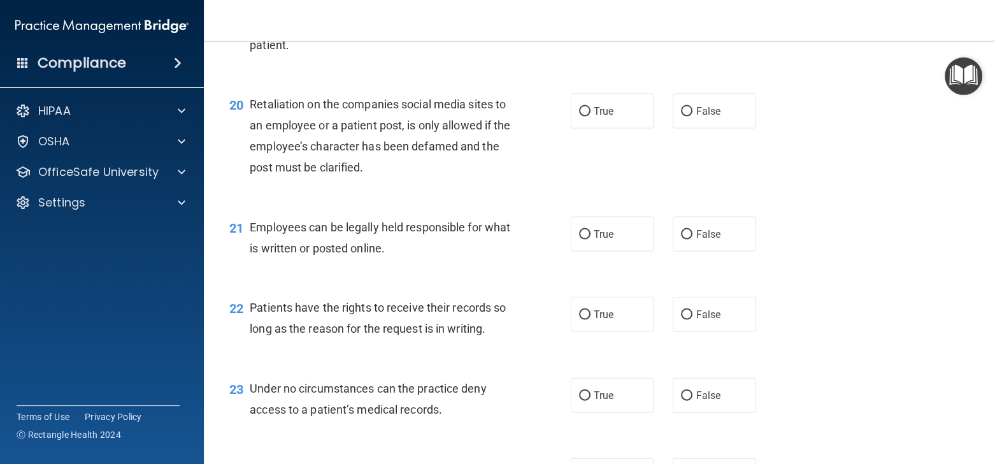
scroll to position [2350, 0]
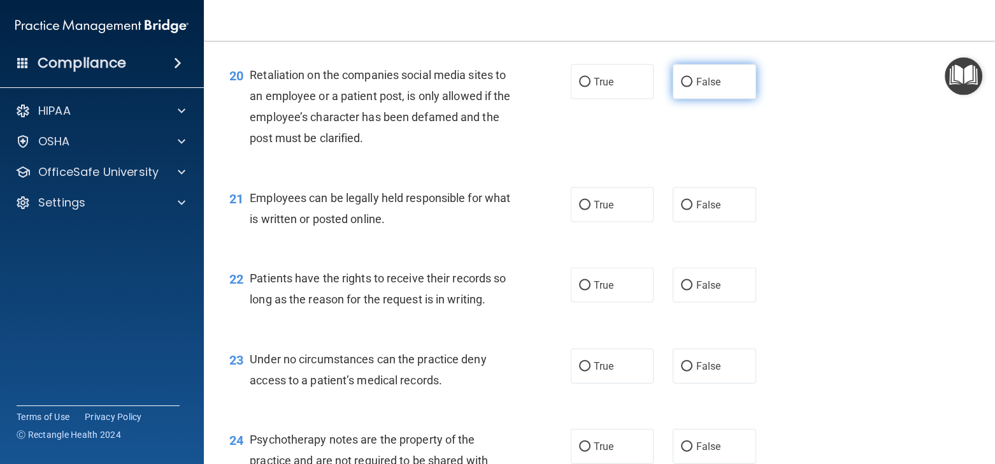
click at [699, 88] on span "False" at bounding box center [708, 82] width 25 height 12
click at [692, 87] on input "False" at bounding box center [686, 83] width 11 height 10
radio input "true"
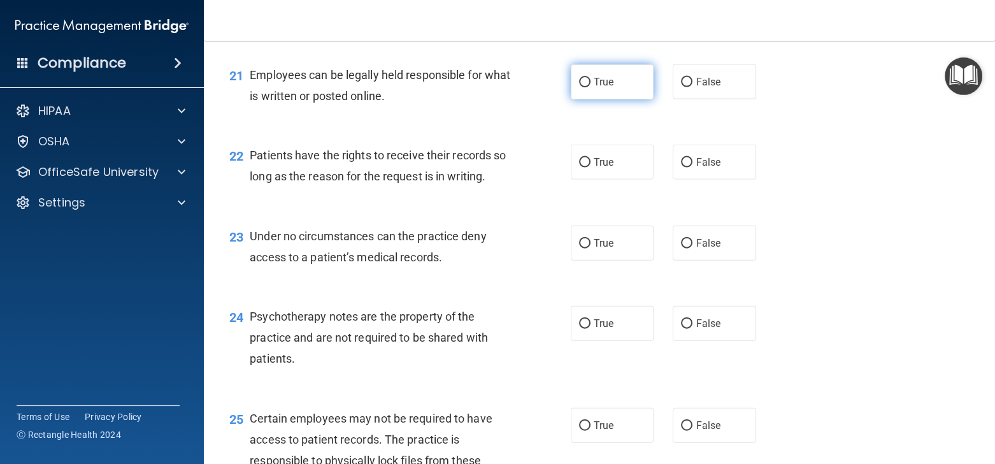
scroll to position [2477, 0]
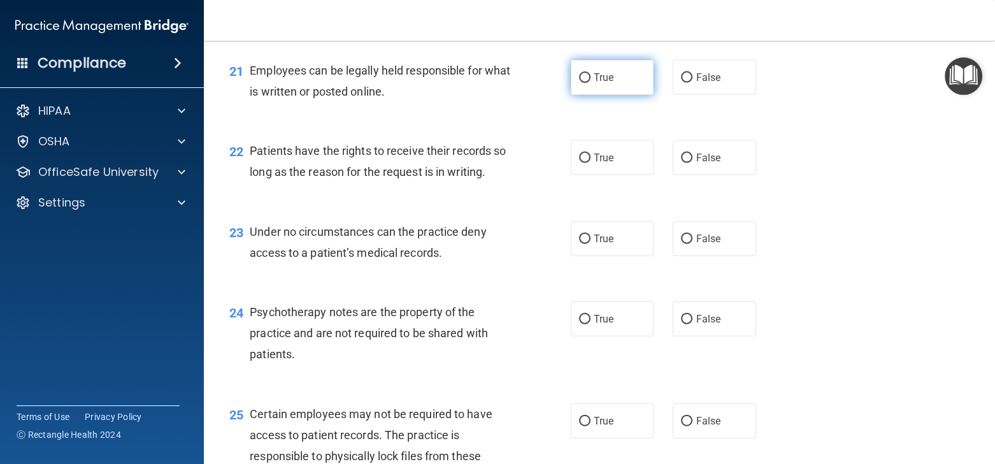
click at [622, 95] on label "True" at bounding box center [612, 77] width 83 height 35
click at [590, 83] on input "True" at bounding box center [584, 78] width 11 height 10
radio input "true"
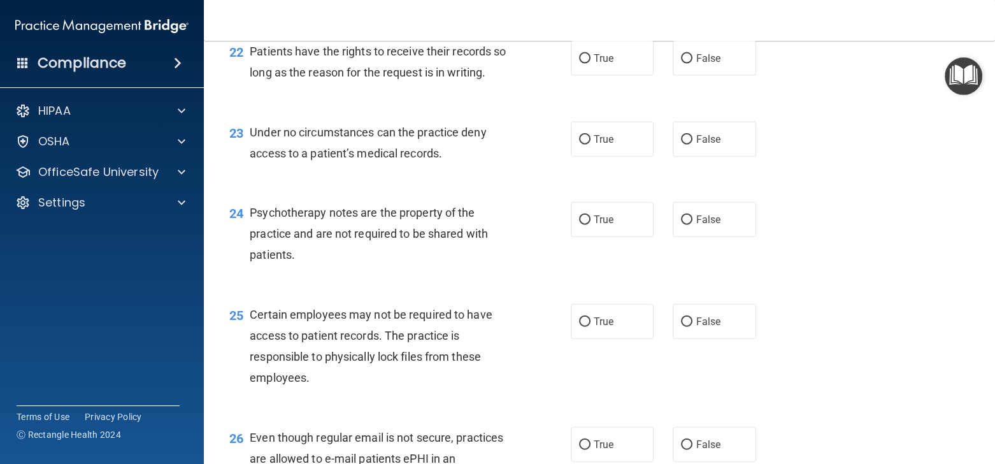
scroll to position [2604, 0]
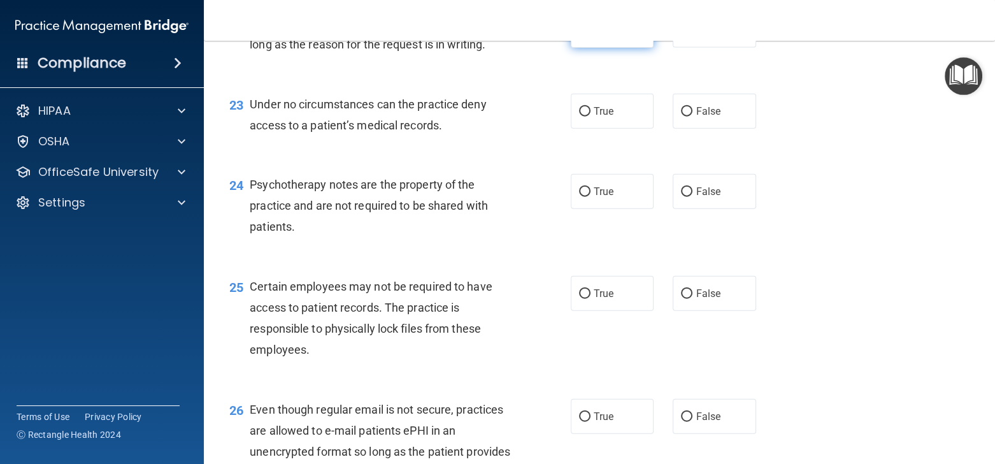
click at [619, 48] on label "True" at bounding box center [612, 30] width 83 height 35
click at [590, 36] on input "True" at bounding box center [584, 31] width 11 height 10
radio input "true"
click at [683, 48] on label "False" at bounding box center [714, 30] width 83 height 35
click at [683, 36] on input "False" at bounding box center [686, 31] width 11 height 10
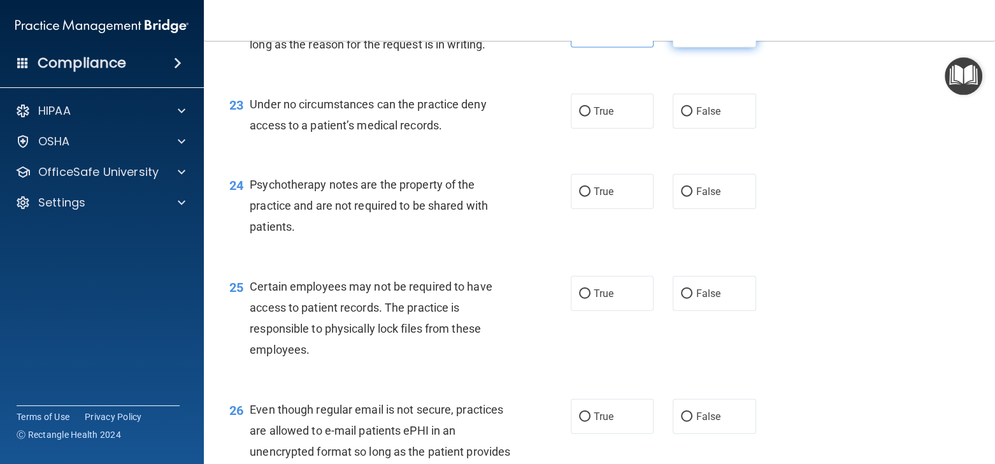
radio input "true"
click at [596, 36] on span "True" at bounding box center [604, 30] width 20 height 12
click at [590, 36] on input "True" at bounding box center [584, 31] width 11 height 10
radio input "true"
radio input "false"
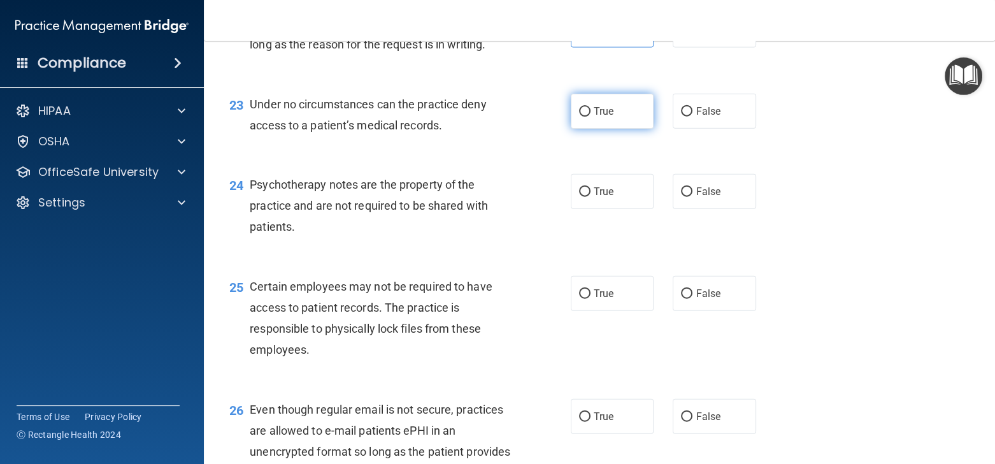
click at [593, 129] on label "True" at bounding box center [612, 111] width 83 height 35
click at [590, 117] on input "True" at bounding box center [584, 112] width 11 height 10
radio input "true"
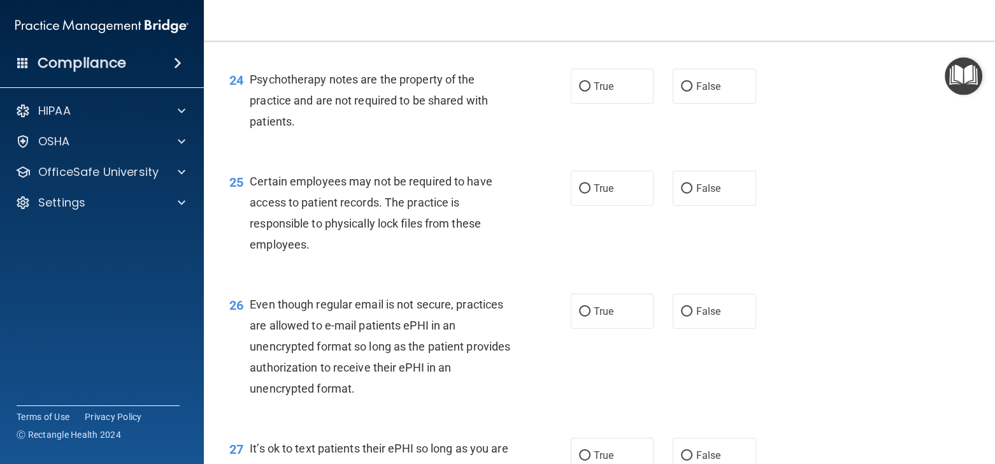
scroll to position [2732, 0]
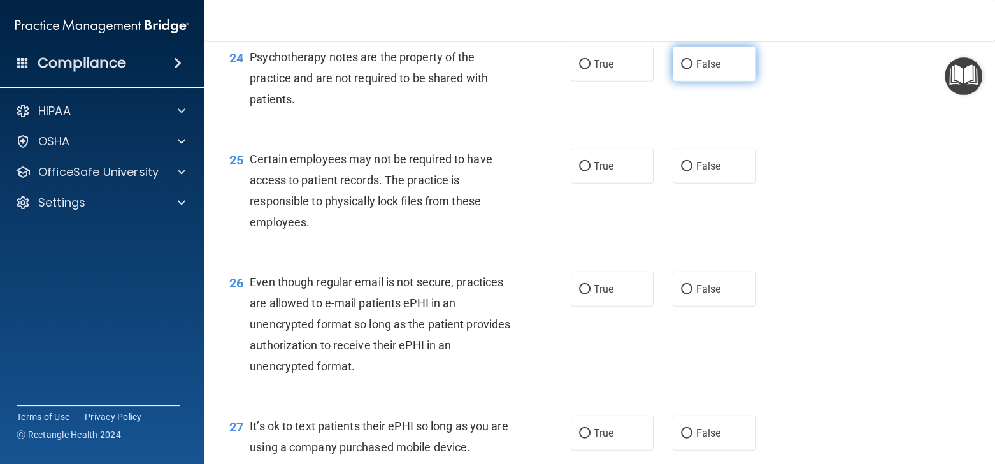
click at [714, 82] on label "False" at bounding box center [714, 63] width 83 height 35
click at [692, 69] on input "False" at bounding box center [686, 65] width 11 height 10
radio input "true"
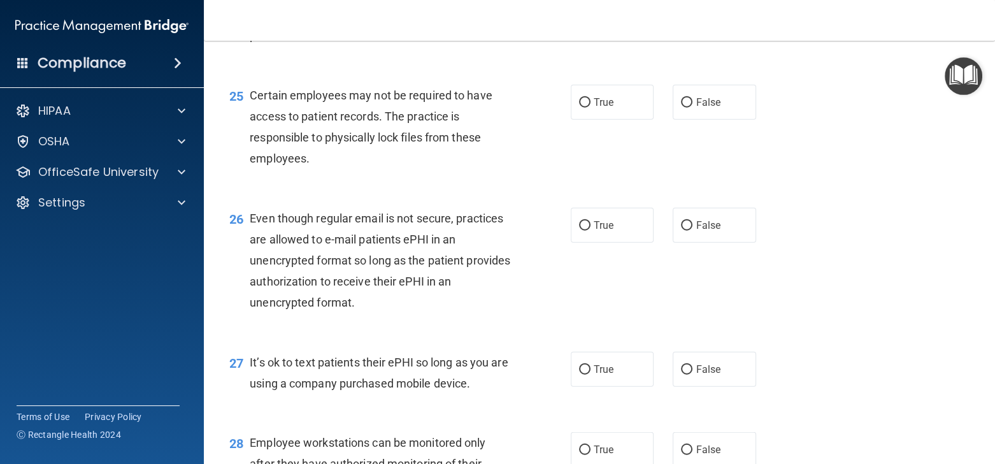
scroll to position [2859, 0]
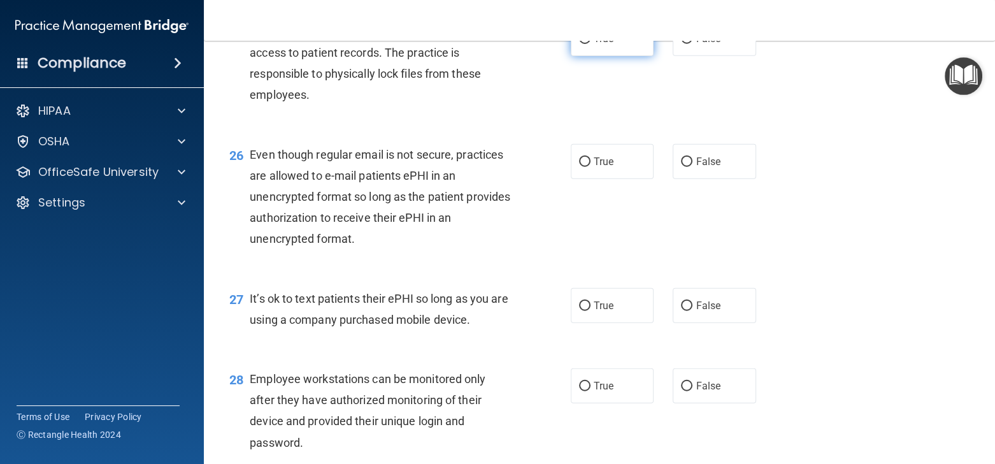
click at [606, 45] on span "True" at bounding box center [604, 38] width 20 height 12
click at [590, 44] on input "True" at bounding box center [584, 39] width 11 height 10
radio input "true"
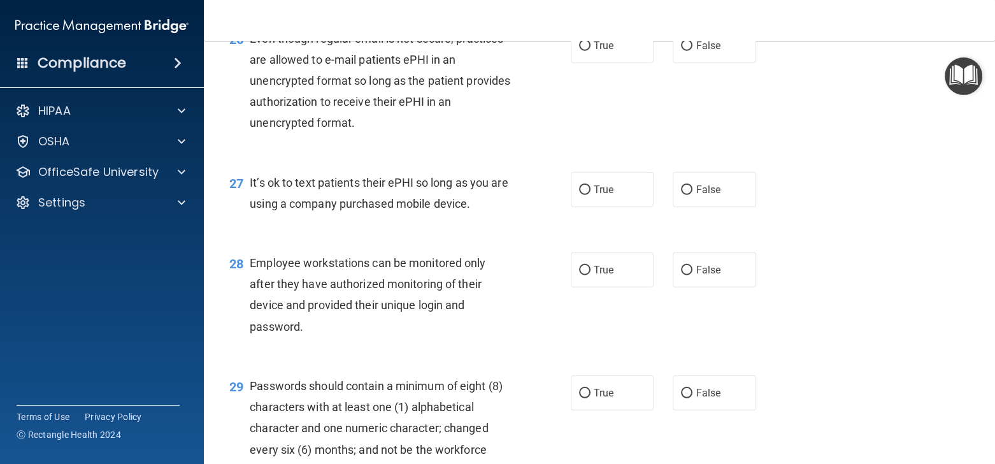
scroll to position [2987, 0]
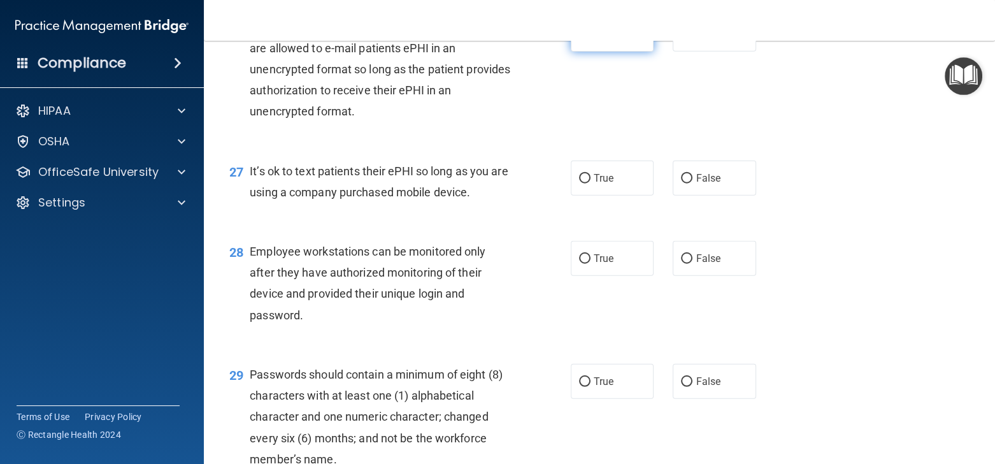
click at [588, 52] on label "True" at bounding box center [612, 34] width 83 height 35
click at [588, 39] on input "True" at bounding box center [584, 35] width 11 height 10
radio input "true"
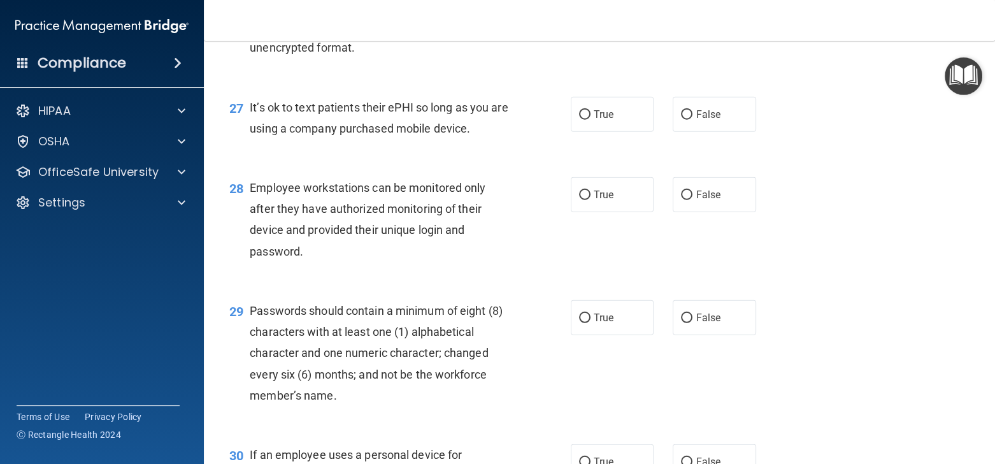
scroll to position [3114, 0]
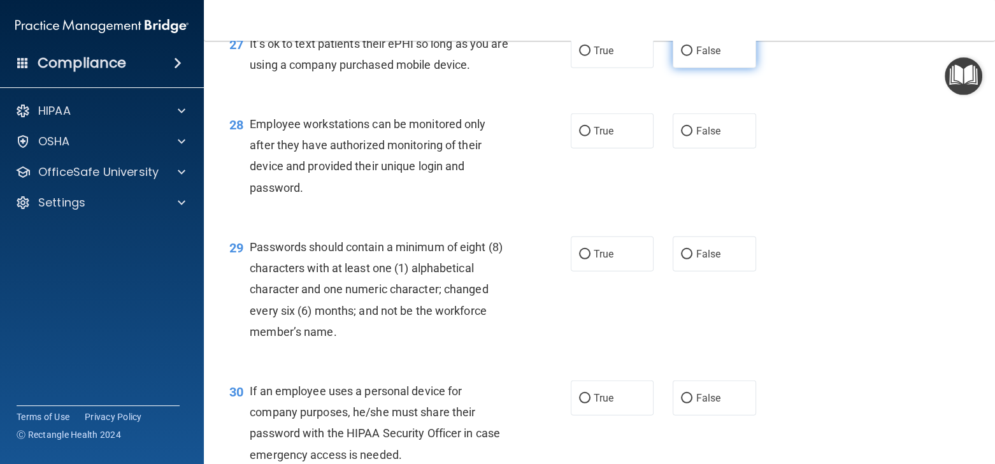
click at [696, 57] on span "False" at bounding box center [708, 51] width 25 height 12
click at [692, 56] on input "False" at bounding box center [686, 51] width 11 height 10
radio input "true"
click at [594, 57] on span "True" at bounding box center [604, 51] width 20 height 12
click at [590, 56] on input "True" at bounding box center [584, 51] width 11 height 10
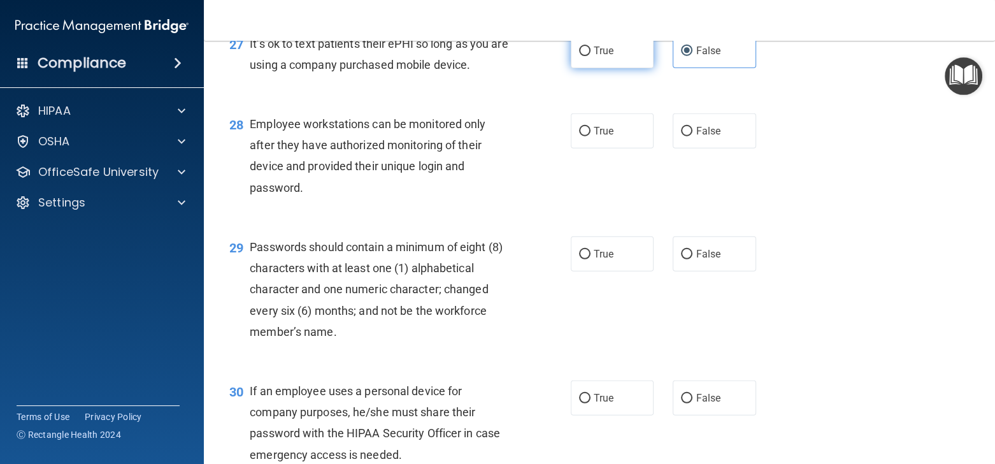
radio input "true"
radio input "false"
click at [687, 148] on label "False" at bounding box center [714, 130] width 83 height 35
click at [687, 136] on input "False" at bounding box center [686, 132] width 11 height 10
radio input "true"
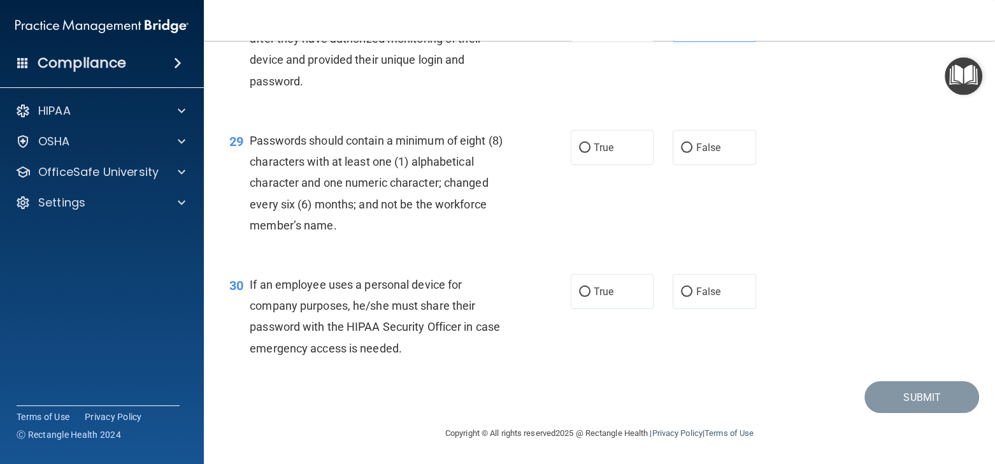
scroll to position [3262, 0]
click at [613, 152] on label "True" at bounding box center [612, 147] width 83 height 35
click at [590, 152] on input "True" at bounding box center [584, 148] width 11 height 10
radio input "true"
click at [681, 290] on input "False" at bounding box center [686, 292] width 11 height 10
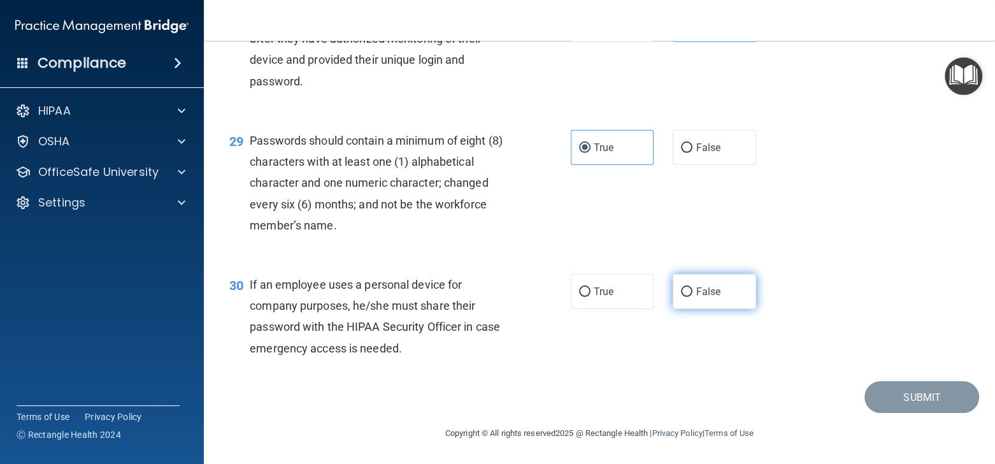
radio input "true"
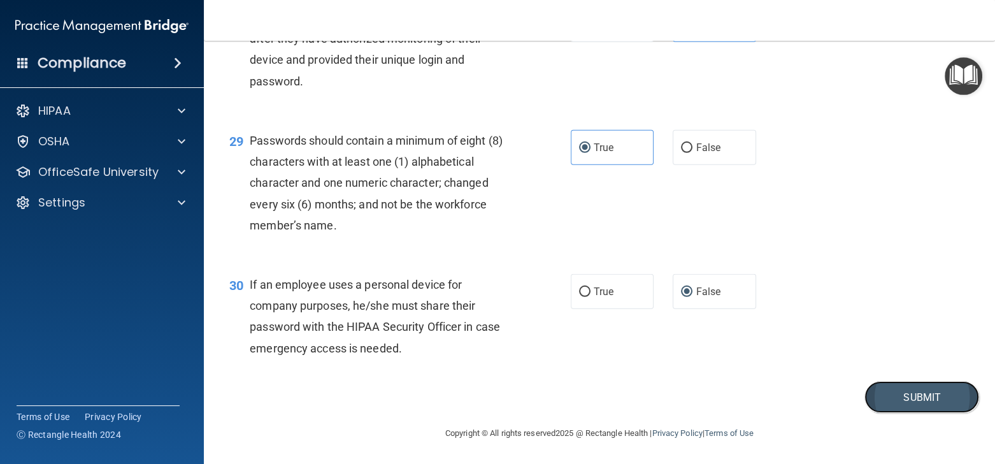
click at [887, 399] on button "Submit" at bounding box center [921, 397] width 115 height 32
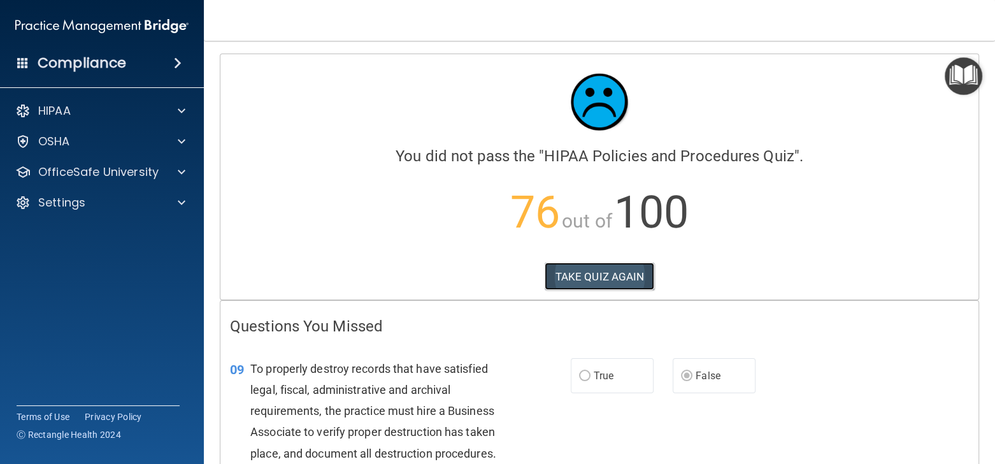
click at [615, 278] on button "TAKE QUIZ AGAIN" at bounding box center [600, 276] width 110 height 28
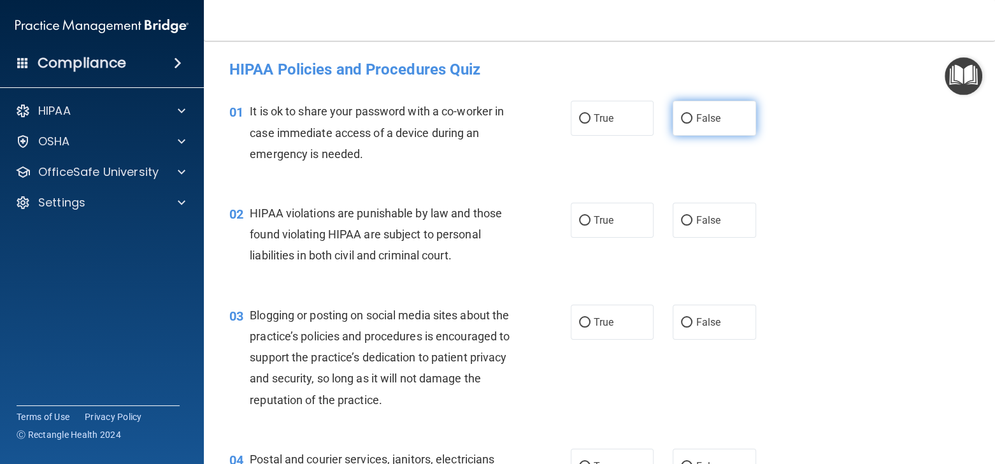
click at [689, 118] on label "False" at bounding box center [714, 118] width 83 height 35
click at [689, 118] on input "False" at bounding box center [686, 119] width 11 height 10
radio input "true"
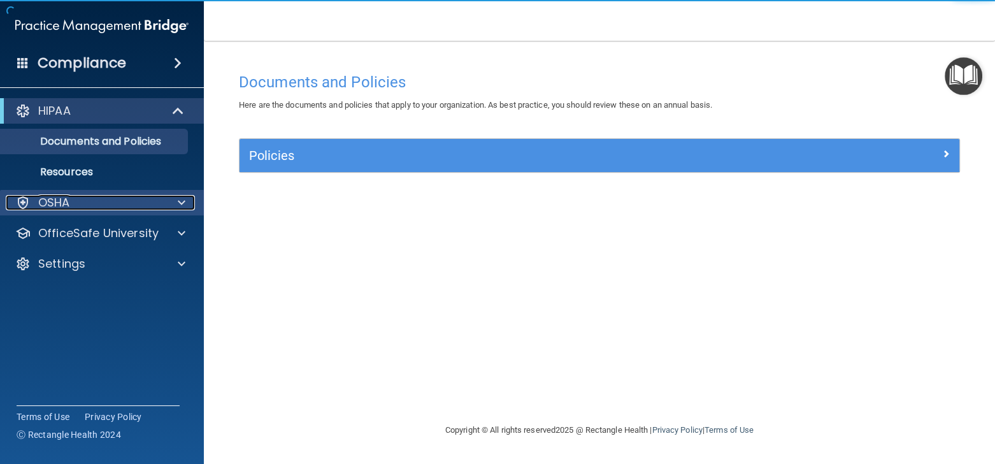
click at [160, 206] on div "OSHA" at bounding box center [85, 202] width 158 height 15
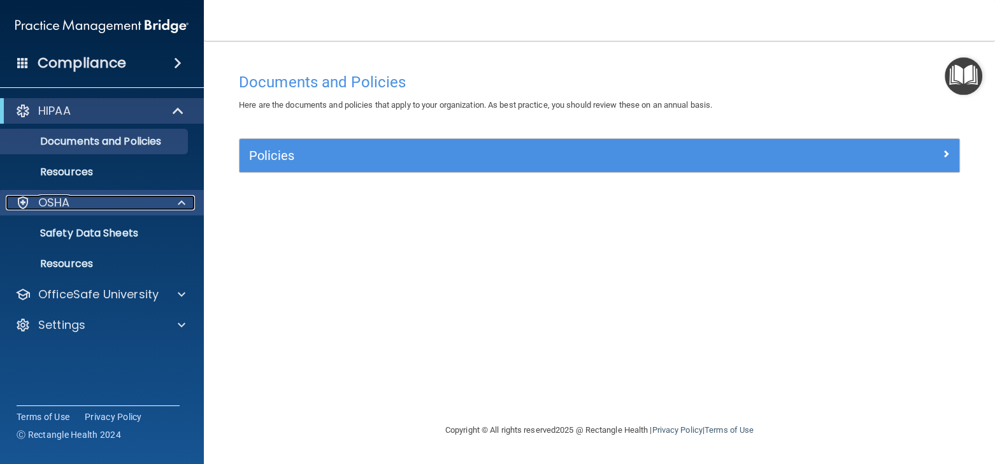
click at [171, 210] on div at bounding box center [180, 202] width 32 height 15
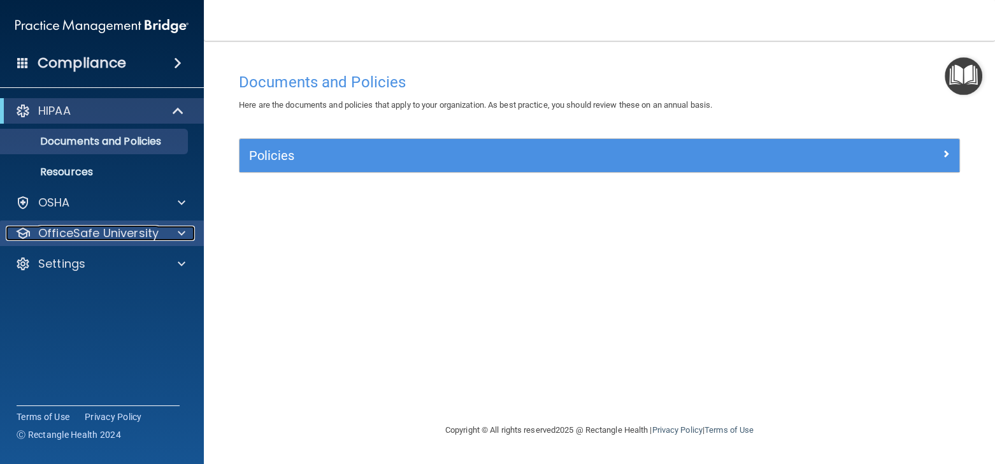
click at [175, 231] on div at bounding box center [180, 232] width 32 height 15
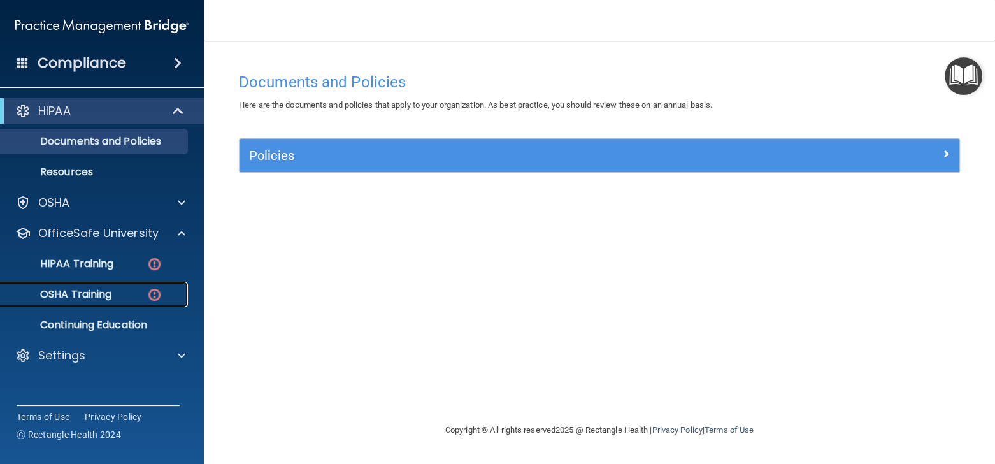
click at [87, 289] on p "OSHA Training" at bounding box center [59, 294] width 103 height 13
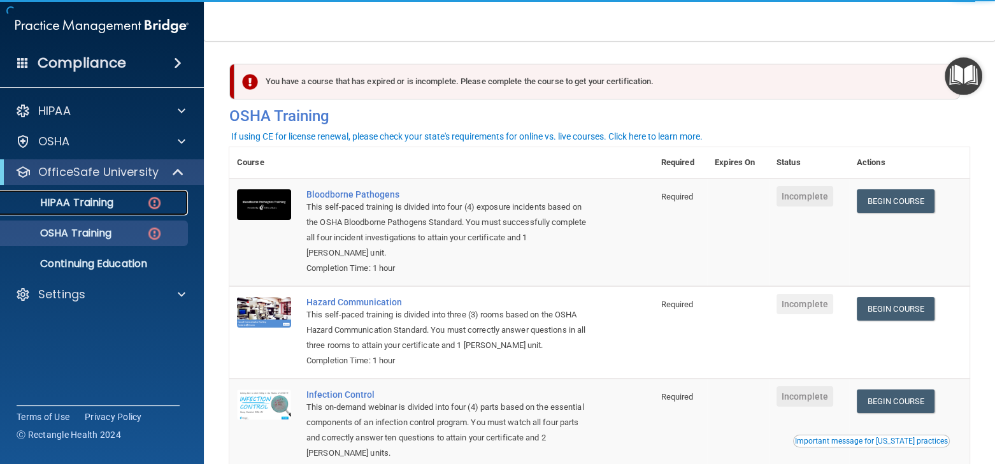
click at [150, 198] on img at bounding box center [154, 203] width 16 height 16
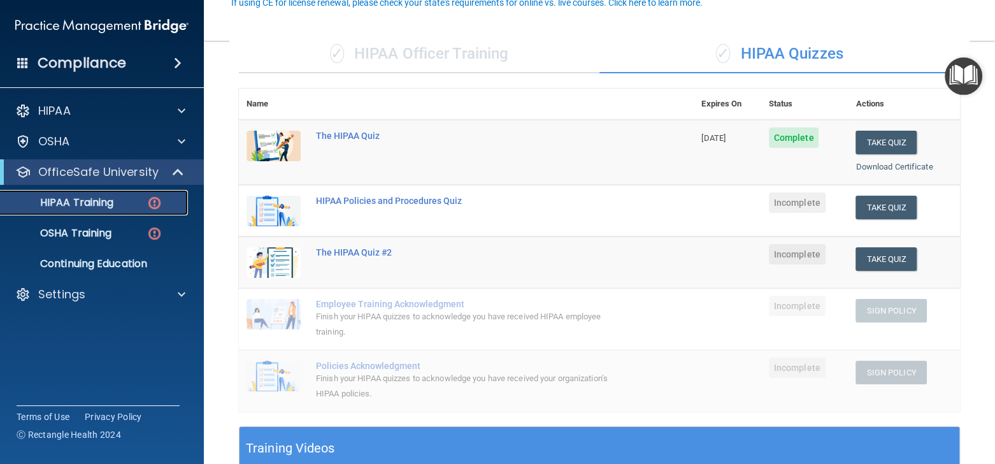
scroll to position [127, 0]
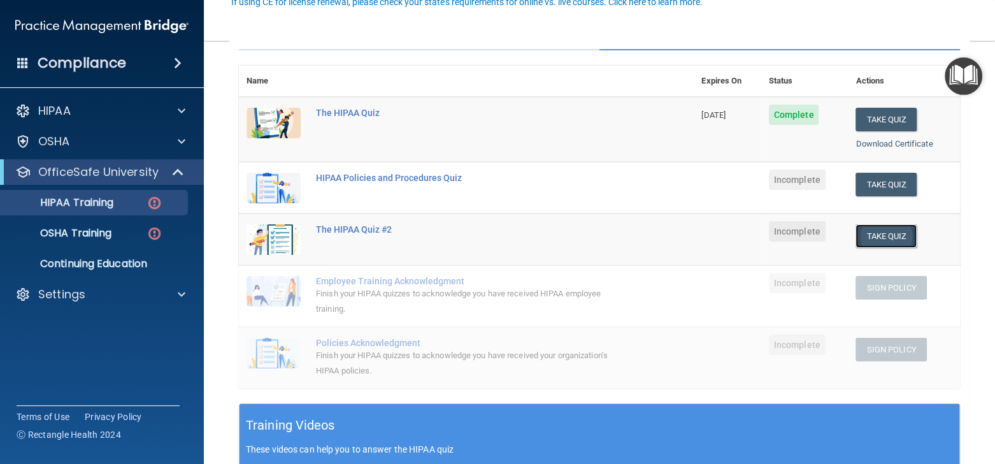
click at [890, 238] on button "Take Quiz" at bounding box center [885, 236] width 61 height 24
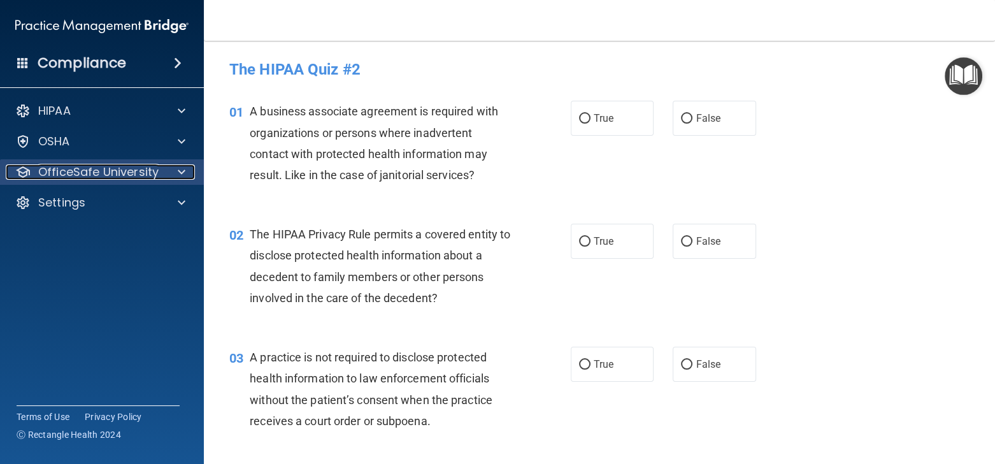
click at [156, 178] on p "OfficeSafe University" at bounding box center [98, 171] width 120 height 15
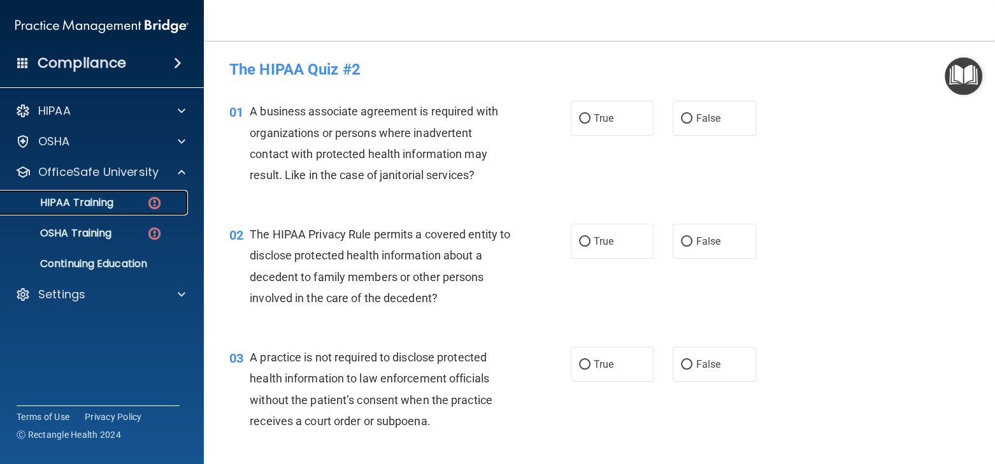
click at [141, 210] on link "HIPAA Training" at bounding box center [87, 202] width 201 height 25
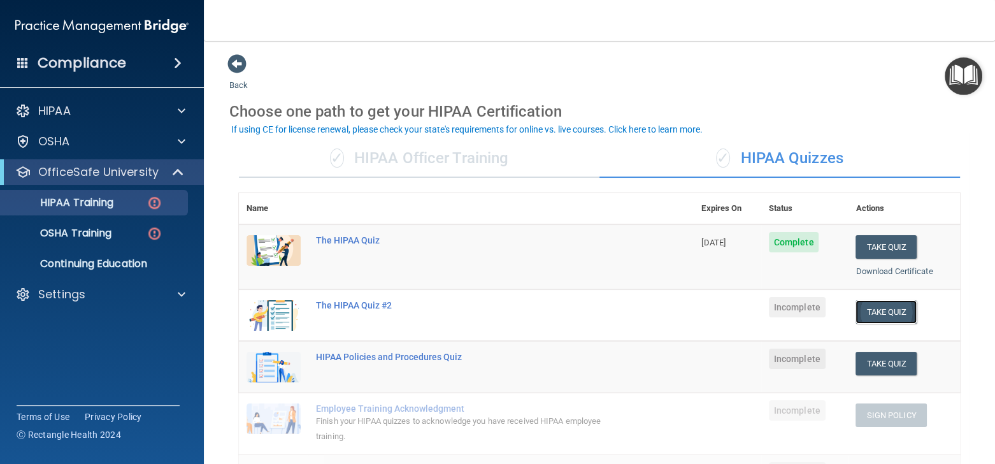
click at [871, 315] on button "Take Quiz" at bounding box center [885, 312] width 61 height 24
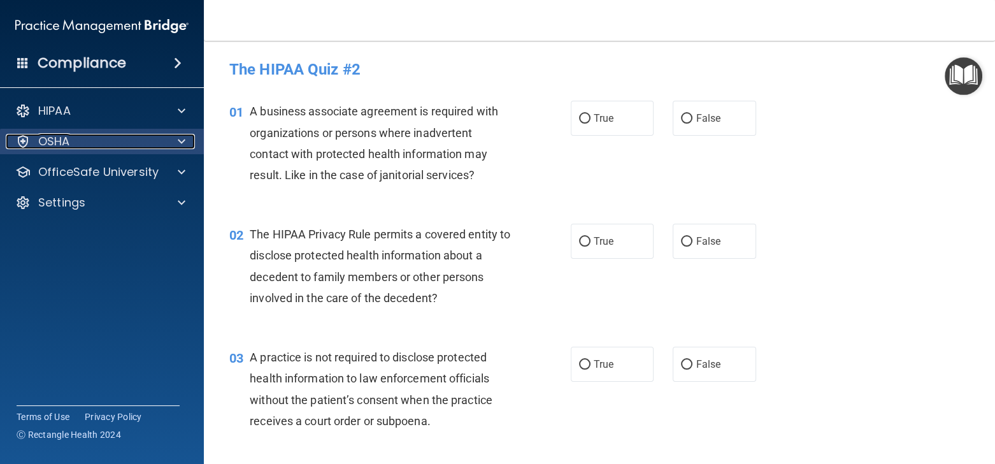
click at [180, 144] on span at bounding box center [182, 141] width 8 height 15
click at [74, 135] on div "OSHA" at bounding box center [85, 141] width 158 height 15
click at [71, 134] on div "OSHA" at bounding box center [85, 141] width 158 height 15
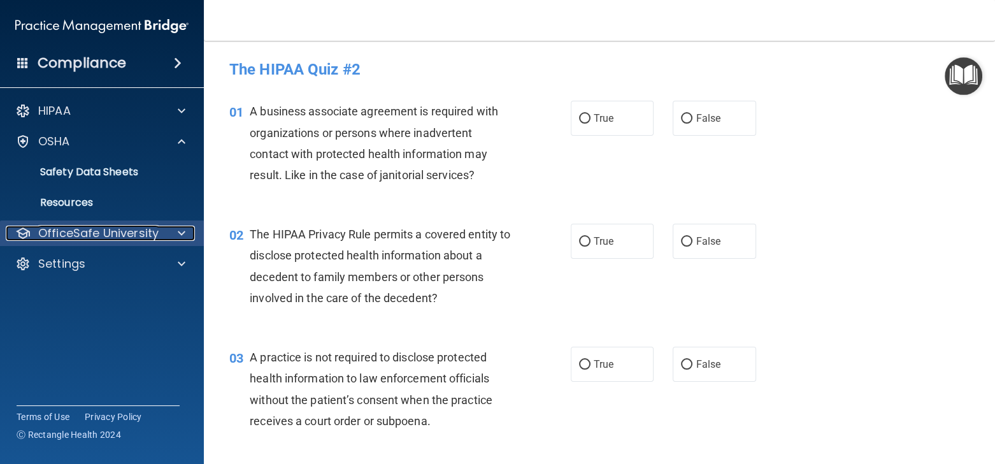
click at [66, 230] on p "OfficeSafe University" at bounding box center [98, 232] width 120 height 15
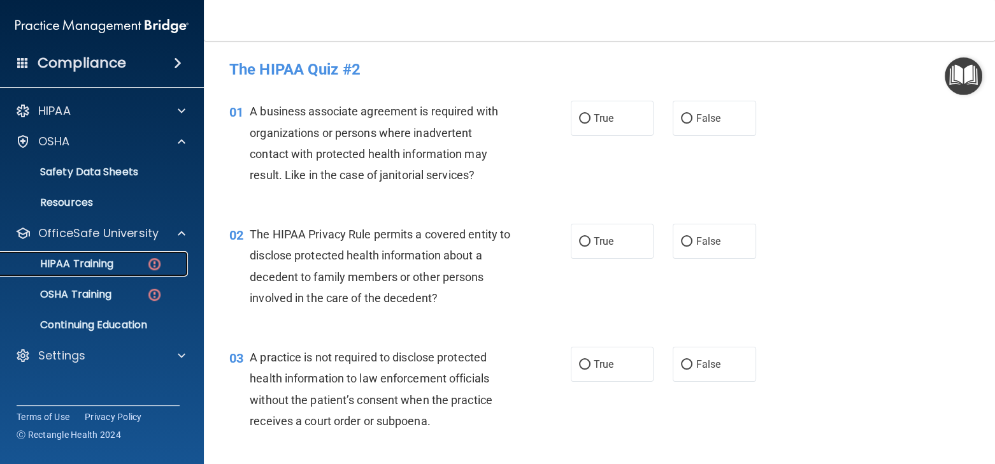
click at [97, 262] on p "HIPAA Training" at bounding box center [60, 263] width 105 height 13
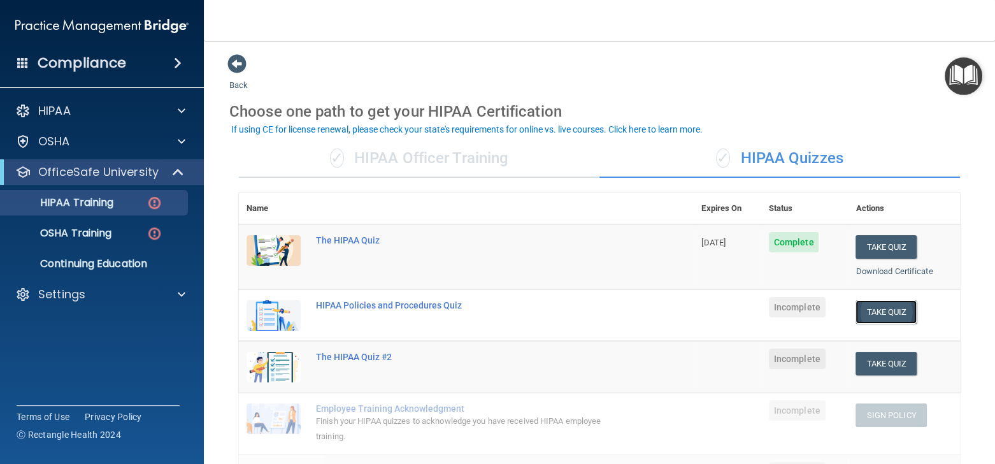
click at [885, 315] on button "Take Quiz" at bounding box center [885, 312] width 61 height 24
